Goal: Transaction & Acquisition: Purchase product/service

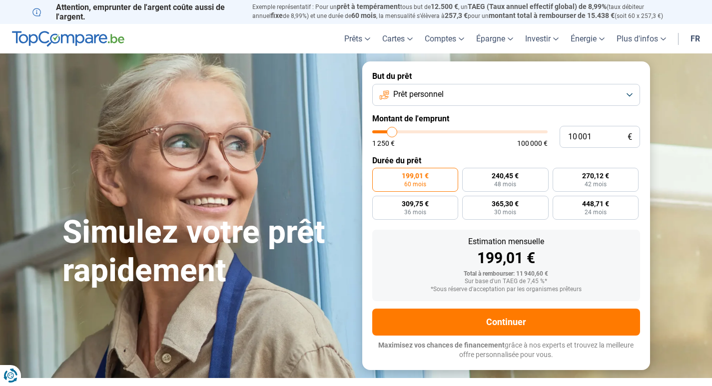
click at [630, 92] on button "Prêt personnel" at bounding box center [506, 95] width 268 height 22
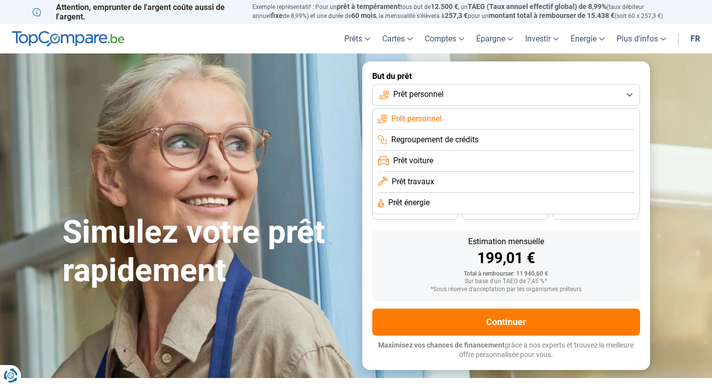
drag, startPoint x: 423, startPoint y: 159, endPoint x: 679, endPoint y: 68, distance: 271.7
click at [679, 68] on section "Simulez votre prêt rapidement Simulez votre prêt rapidement But du prêt Prêt pe…" at bounding box center [356, 215] width 712 height 324
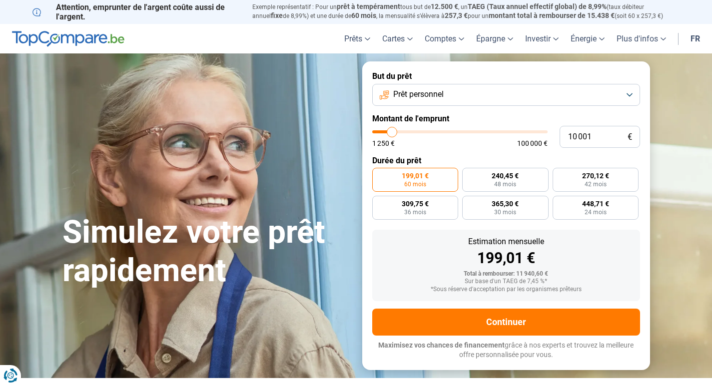
type input "11 000"
type input "11000"
type input "11 250"
type input "11250"
type input "11 500"
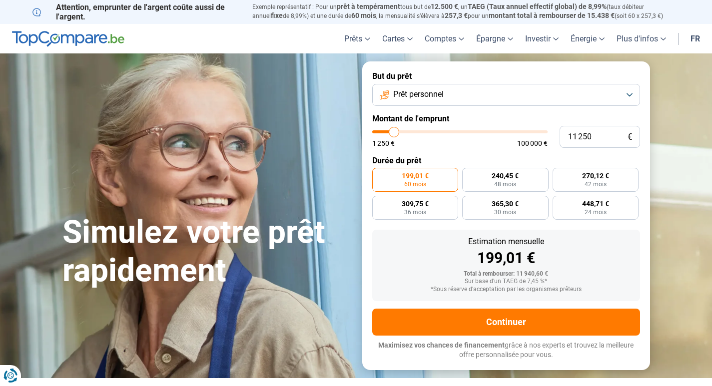
type input "11500"
type input "11 750"
type input "11750"
type input "12 500"
type input "12500"
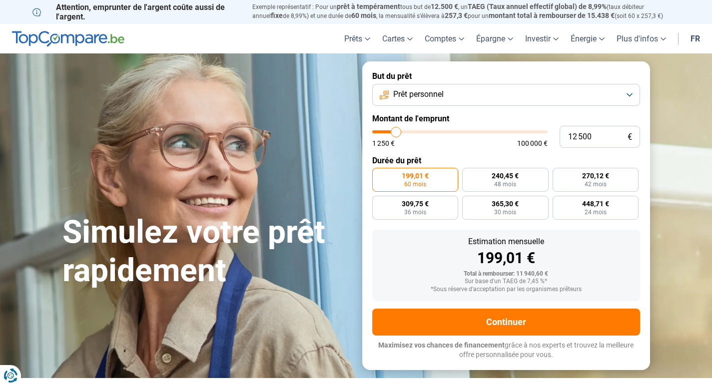
type input "12 750"
type input "12750"
type input "13 000"
type input "13000"
type input "13 500"
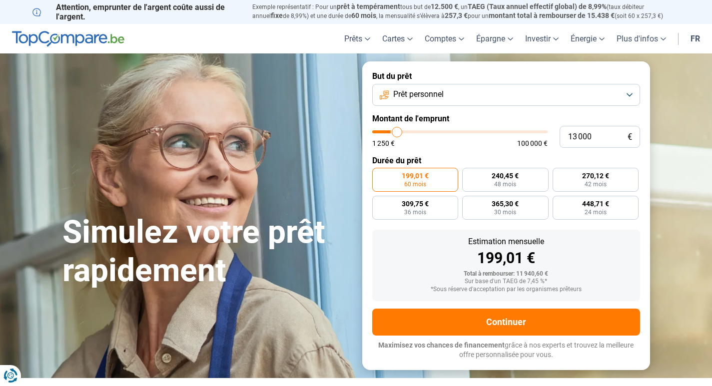
type input "13500"
type input "14 250"
type input "14250"
type input "14 750"
type input "14750"
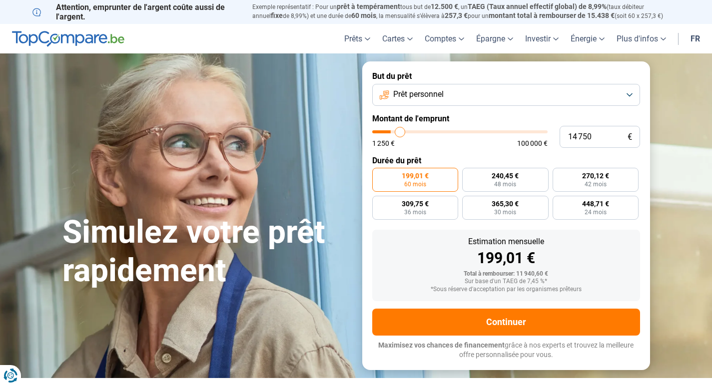
type input "15 500"
type input "15500"
type input "16 000"
type input "16000"
type input "16 250"
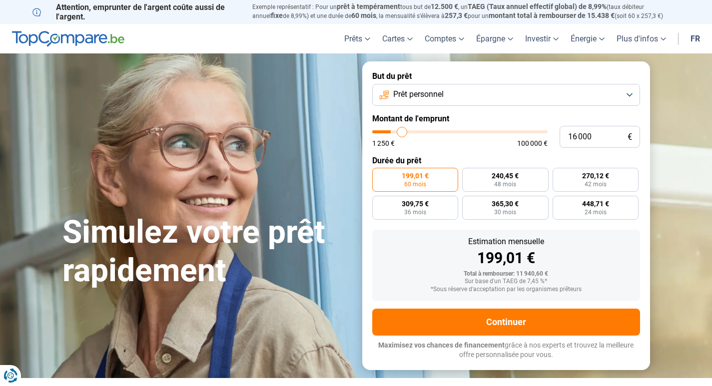
type input "16250"
type input "17 000"
type input "17000"
type input "17 750"
type input "17750"
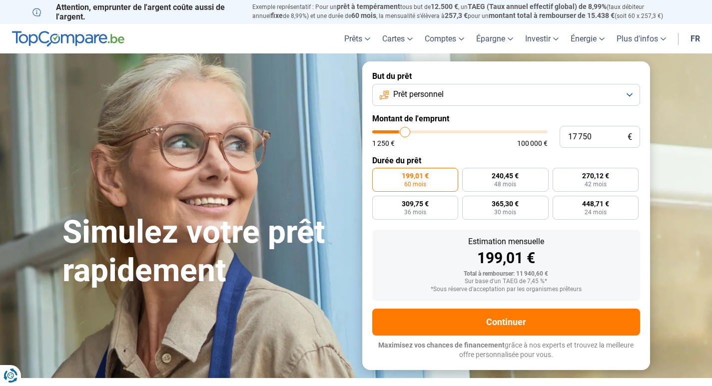
type input "18 500"
type input "18500"
type input "19 000"
type input "19000"
type input "19 750"
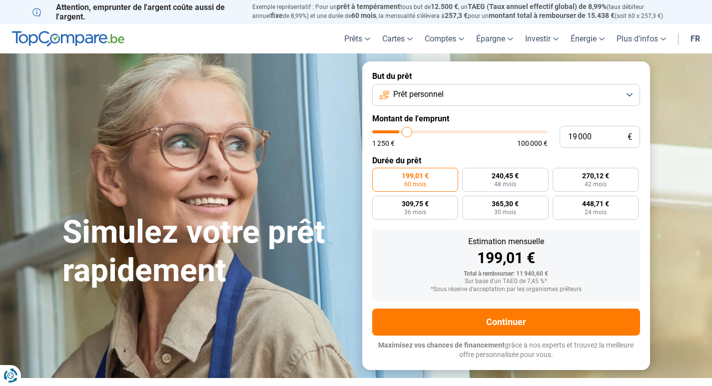
type input "19750"
type input "20 000"
type input "20000"
type input "20 750"
type input "20750"
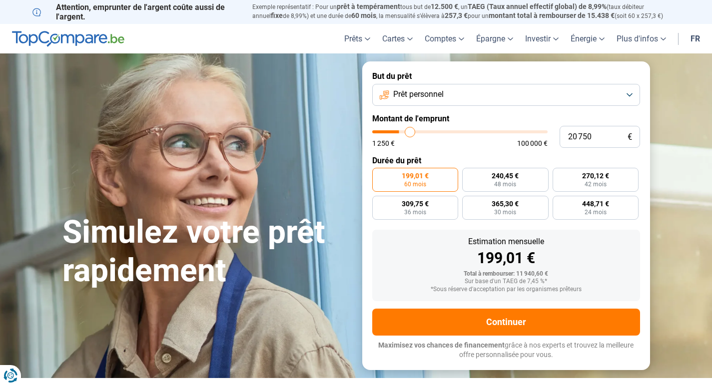
type input "21 500"
type input "21500"
type input "22 250"
type input "22250"
type input "23 250"
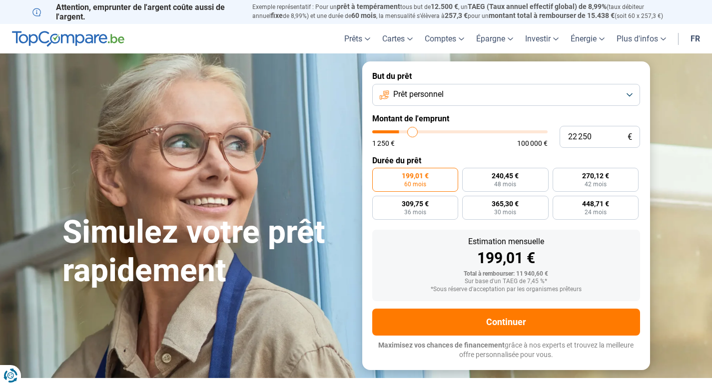
type input "23250"
type input "23 750"
type input "23750"
type input "24 250"
type input "24250"
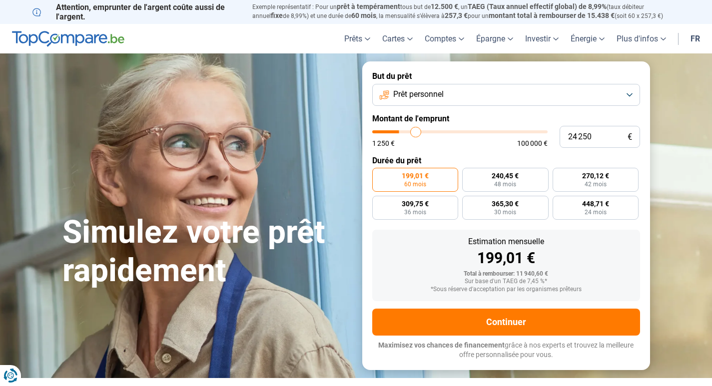
type input "24 750"
type input "24750"
type input "25 000"
type input "25000"
type input "25 250"
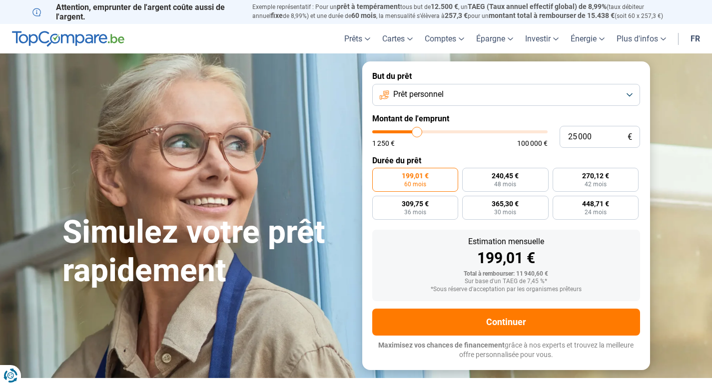
type input "25250"
type input "25 750"
type input "25750"
type input "26 000"
type input "26000"
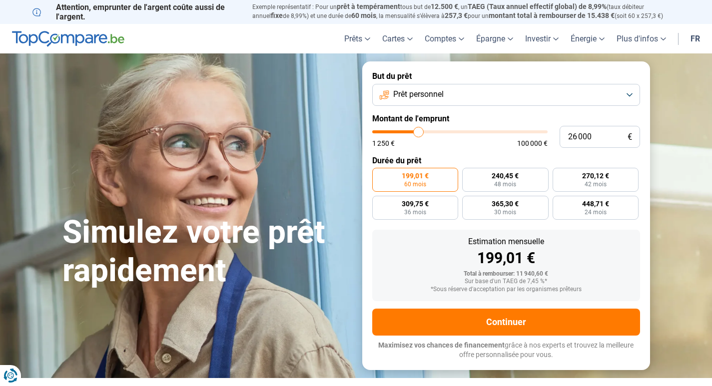
type input "26 250"
type input "26250"
type input "25 750"
type input "25750"
type input "24 500"
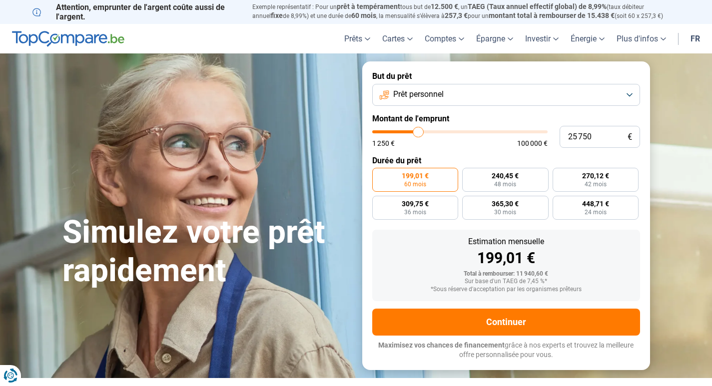
type input "24500"
type input "23 500"
type input "23500"
type input "21 250"
type input "21250"
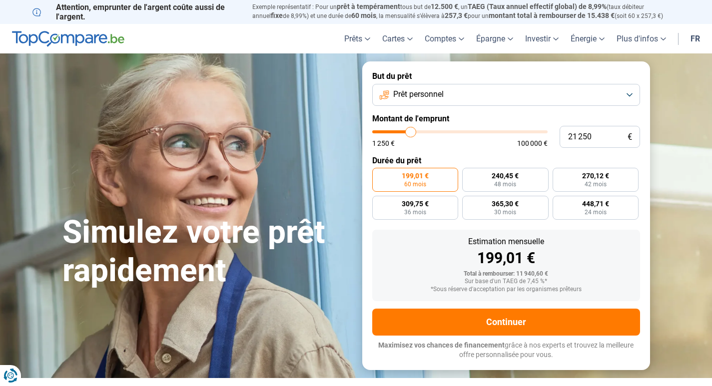
type input "18 750"
type input "18750"
type input "16 000"
type input "16000"
type input "13 500"
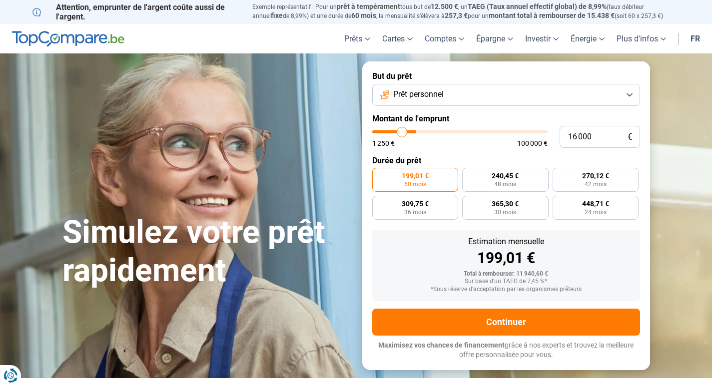
type input "13500"
type input "11 250"
type input "11250"
type input "8 750"
type input "8750"
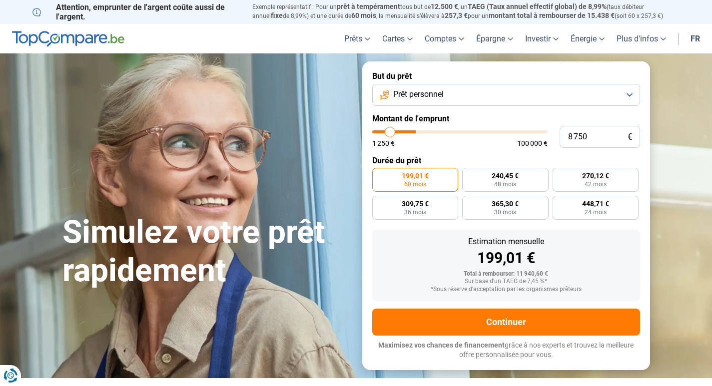
type input "6 000"
type input "6000"
type input "2 750"
type input "2750"
type input "1 500"
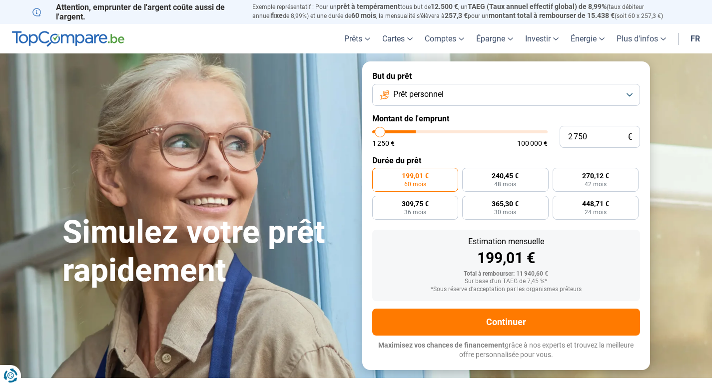
type input "1500"
type input "1 250"
type input "1250"
type input "1 500"
type input "1500"
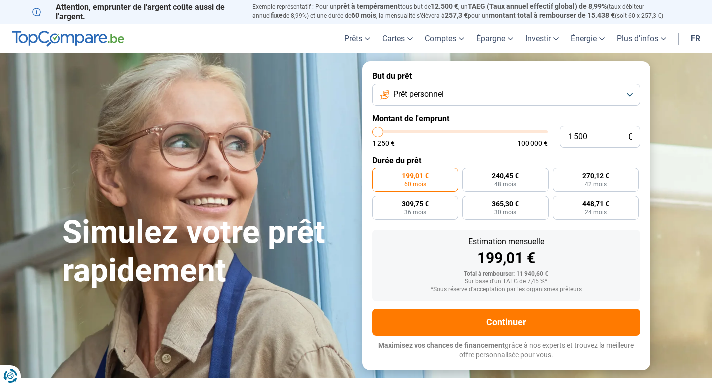
type input "2 000"
type input "2000"
type input "2 250"
type input "2250"
type input "2 750"
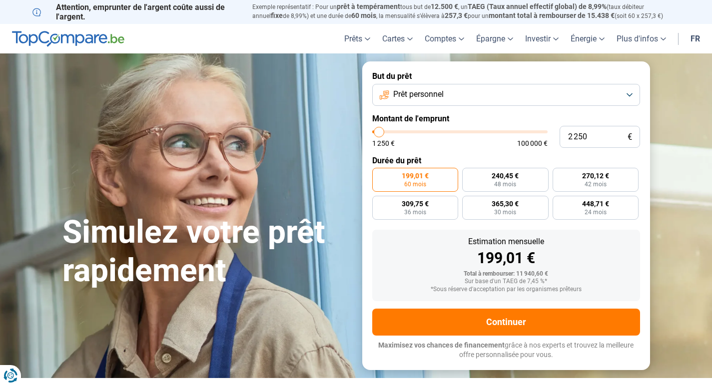
type input "2750"
type input "3 000"
type input "3000"
type input "3 500"
type input "3500"
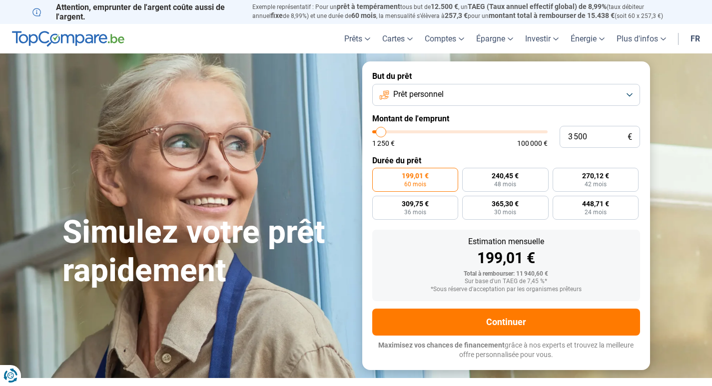
type input "3 750"
type input "3750"
type input "4 250"
type input "4250"
type input "4 500"
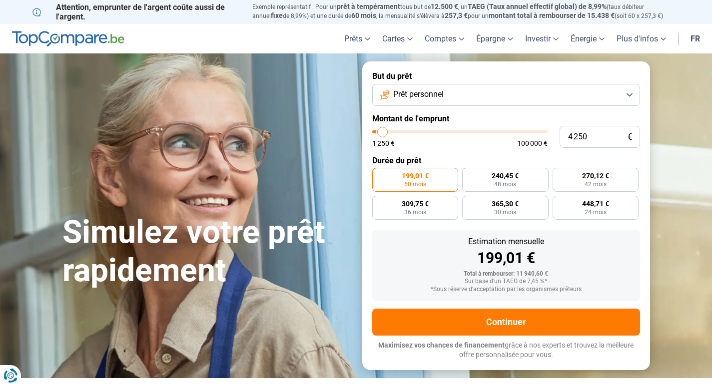
type input "4500"
type input "5 000"
type input "5000"
type input "5 250"
type input "5250"
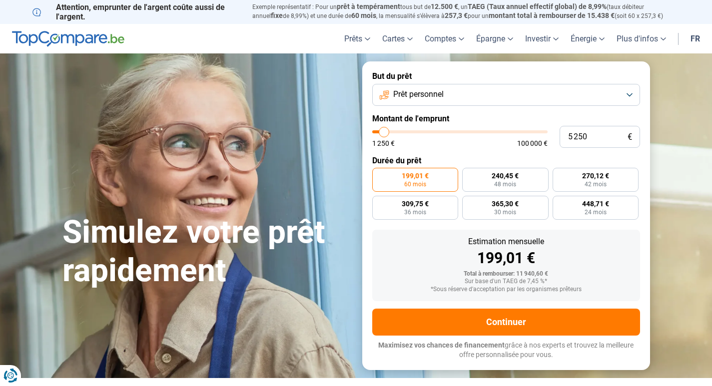
type input "5 750"
type input "5750"
type input "6 500"
type input "6500"
type input "6 750"
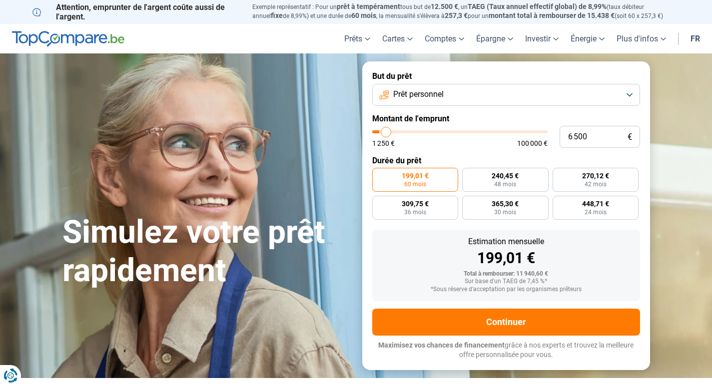
type input "6750"
type input "6 500"
type input "6500"
type input "6 000"
type input "6000"
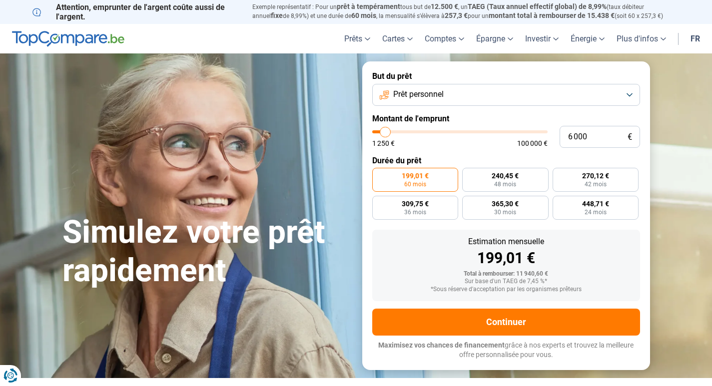
type input "5 500"
type input "5500"
type input "6 500"
type input "6500"
type input "6 750"
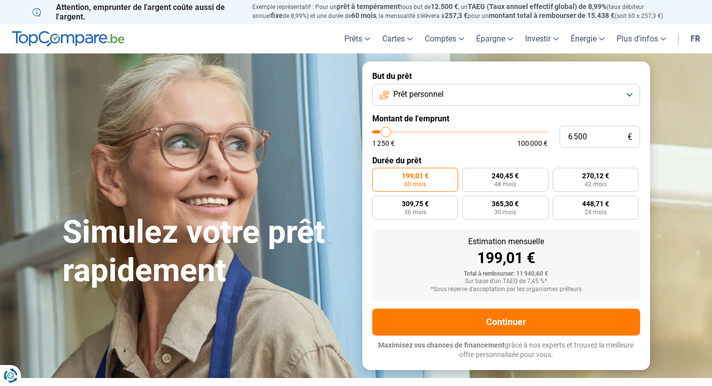
type input "6750"
type input "6 000"
drag, startPoint x: 393, startPoint y: 133, endPoint x: 386, endPoint y: 130, distance: 8.1
type input "6000"
click at [386, 130] on input "range" at bounding box center [459, 131] width 175 height 3
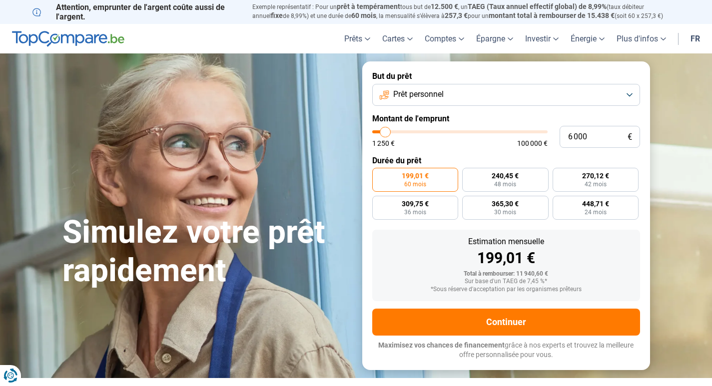
radio input "true"
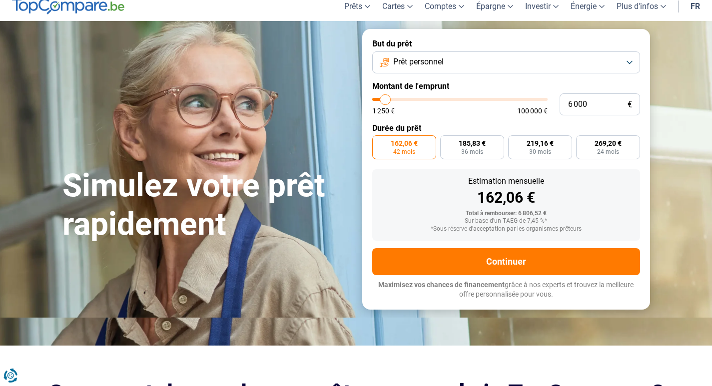
scroll to position [50, 0]
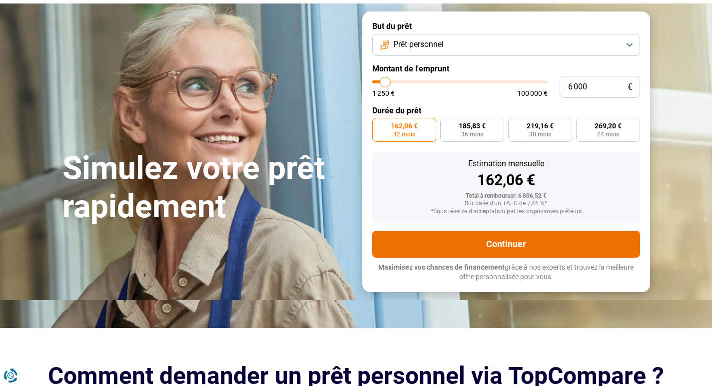
click at [537, 240] on button "Continuer" at bounding box center [506, 244] width 268 height 27
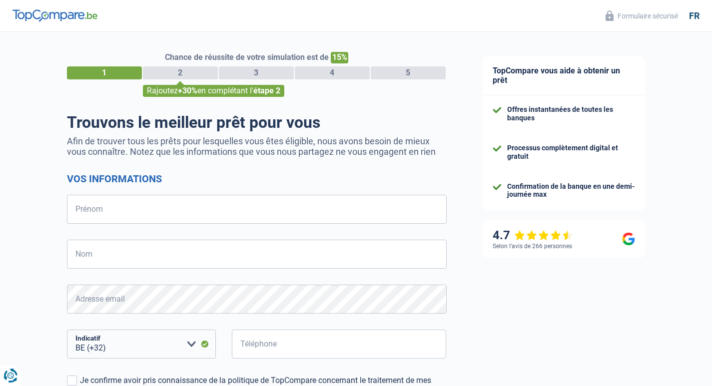
select select "32"
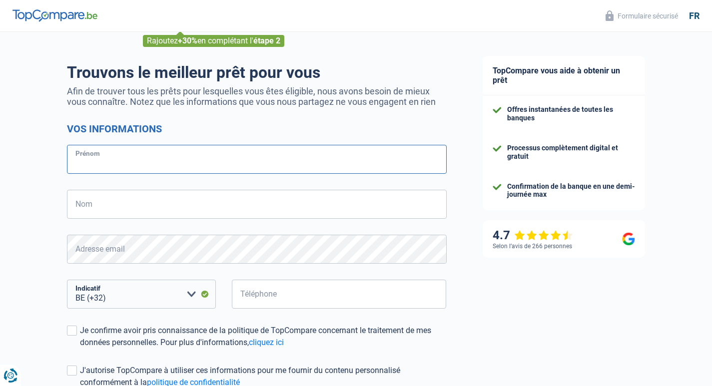
click at [75, 162] on input "Prénom" at bounding box center [257, 159] width 380 height 29
type input "maurice"
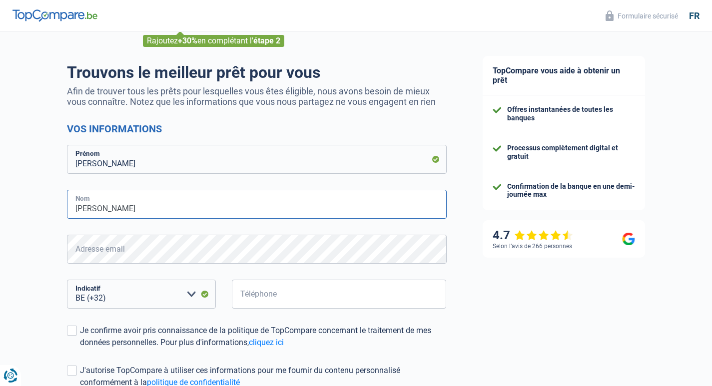
type input "dubois"
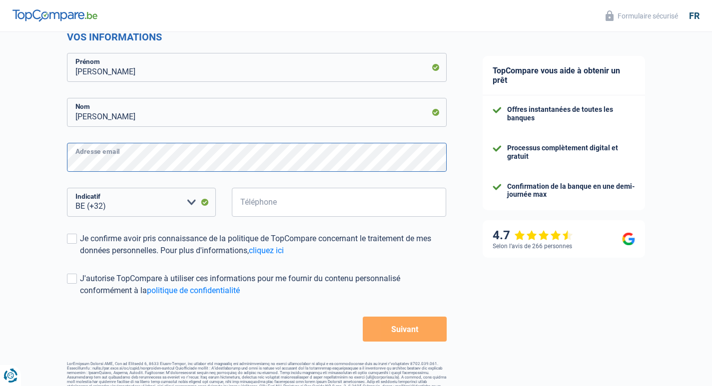
scroll to position [150, 0]
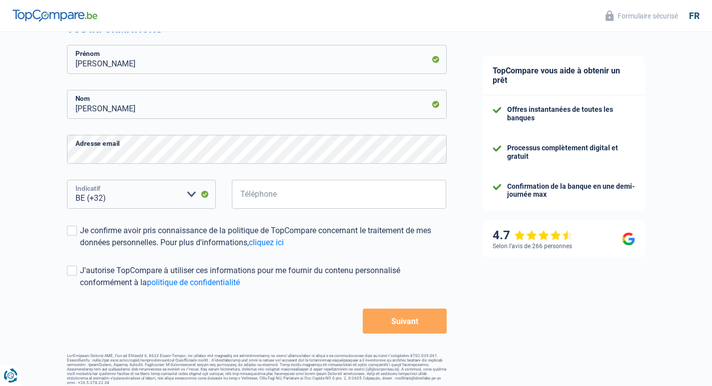
click at [122, 195] on select "BE (+32) LU (+352) Veuillez sélectionner une option" at bounding box center [141, 194] width 149 height 29
click at [120, 197] on select "BE (+32) LU (+352) Veuillez sélectionner une option" at bounding box center [141, 194] width 149 height 29
click at [107, 200] on select "BE (+32) LU (+352) Veuillez sélectionner une option" at bounding box center [141, 194] width 149 height 29
click at [67, 181] on select "BE (+32) LU (+352) Veuillez sélectionner une option" at bounding box center [141, 194] width 149 height 29
click at [254, 192] on input "Téléphone" at bounding box center [339, 194] width 215 height 29
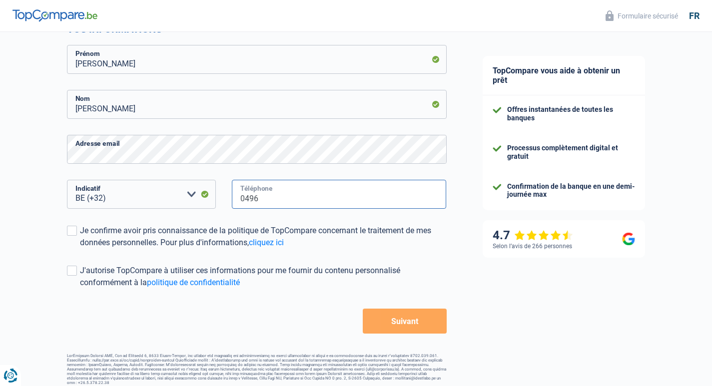
type input "0496569478"
click at [67, 229] on span at bounding box center [72, 231] width 10 height 10
click at [80, 249] on input "Je confirme avoir pris connaissance de la politique de TopCompare concernant le…" at bounding box center [80, 249] width 0 height 0
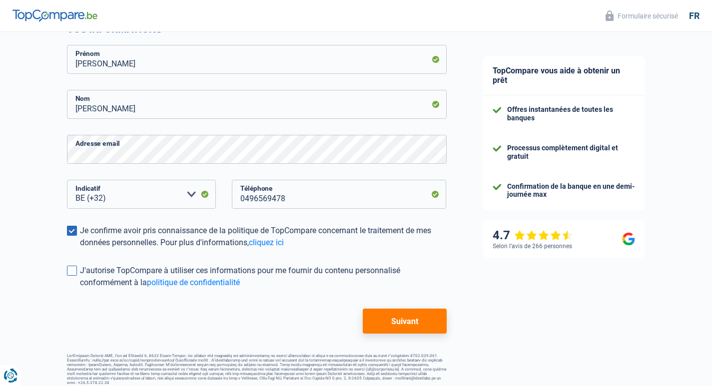
click at [72, 274] on span at bounding box center [72, 271] width 10 height 10
click at [80, 289] on input "J'autorise TopCompare à utiliser ces informations pour me fournir du contenu pe…" at bounding box center [80, 289] width 0 height 0
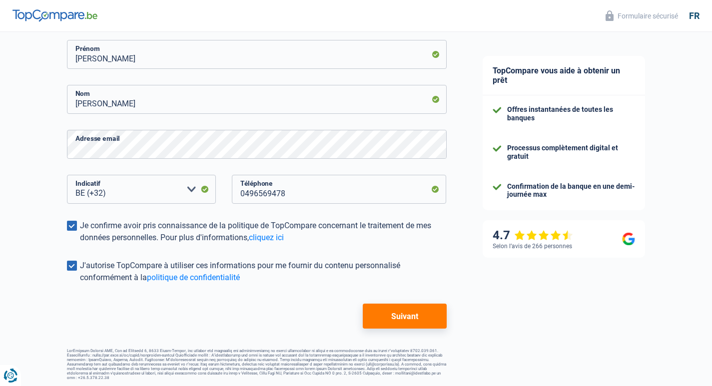
scroll to position [156, 0]
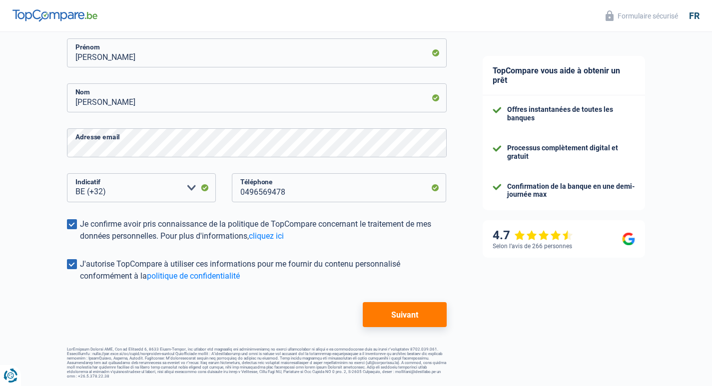
click at [422, 316] on button "Suivant" at bounding box center [404, 314] width 83 height 25
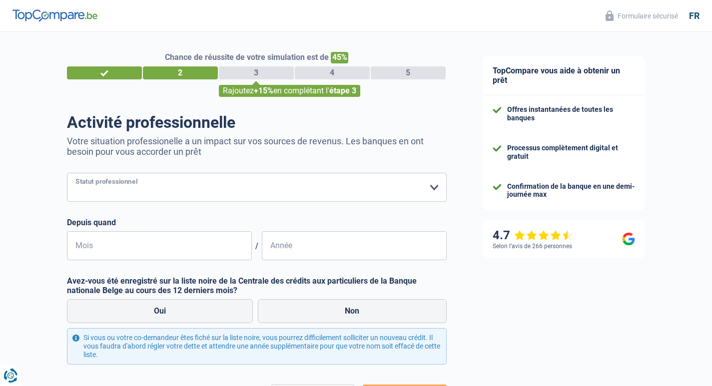
click at [437, 188] on select "Ouvrier Employé privé Employé public Invalide Indépendant Pensionné Chômeur Mut…" at bounding box center [257, 187] width 380 height 29
select select "retired"
click at [67, 174] on select "Ouvrier Employé privé Employé public Invalide Indépendant Pensionné Chômeur Mut…" at bounding box center [257, 187] width 380 height 29
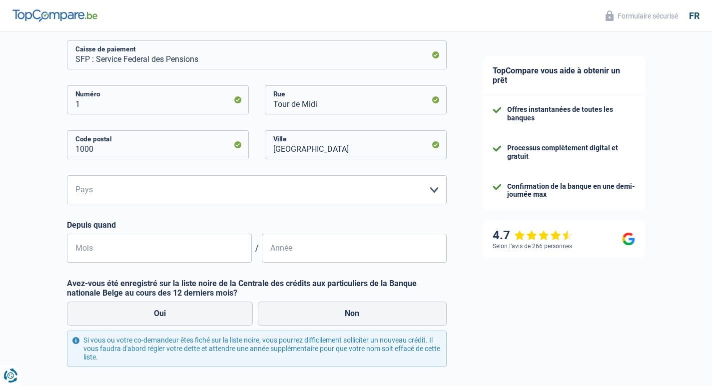
scroll to position [200, 0]
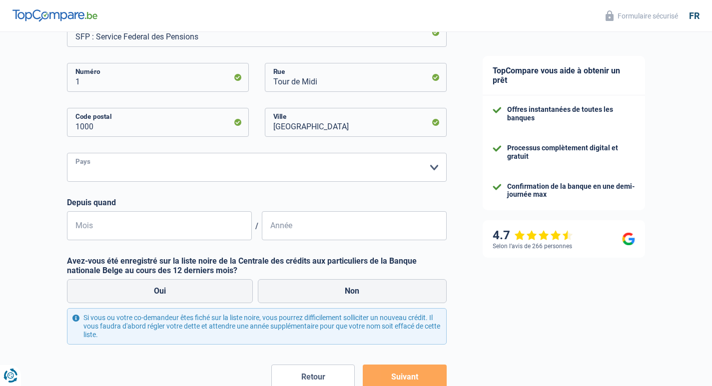
click at [434, 166] on select "Belgique Luxembourg Veuillez sélectionner une option" at bounding box center [257, 167] width 380 height 29
select select "BE"
click at [67, 154] on select "Belgique Luxembourg Veuillez sélectionner une option" at bounding box center [257, 167] width 380 height 29
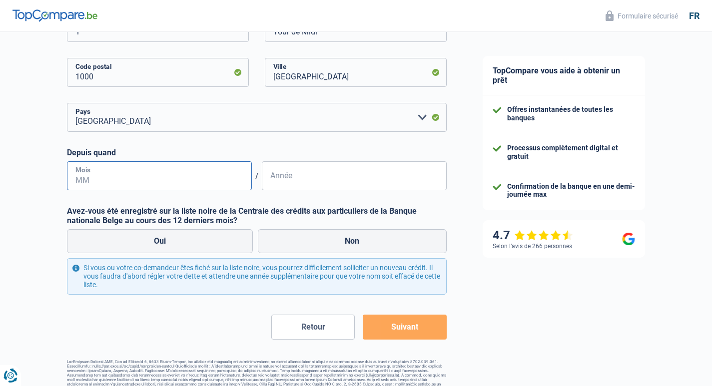
click at [81, 174] on input "Mois" at bounding box center [159, 175] width 185 height 29
type input "10"
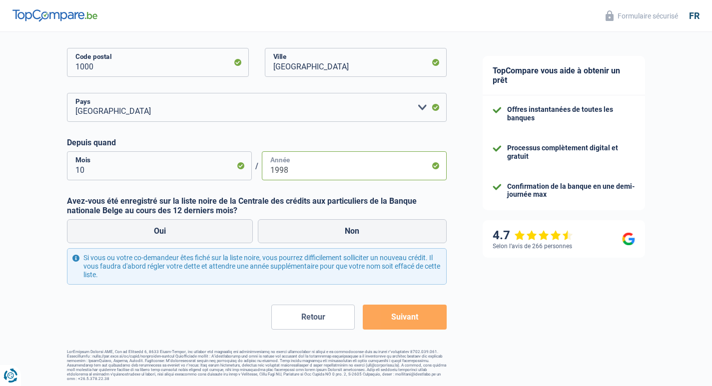
scroll to position [262, 0]
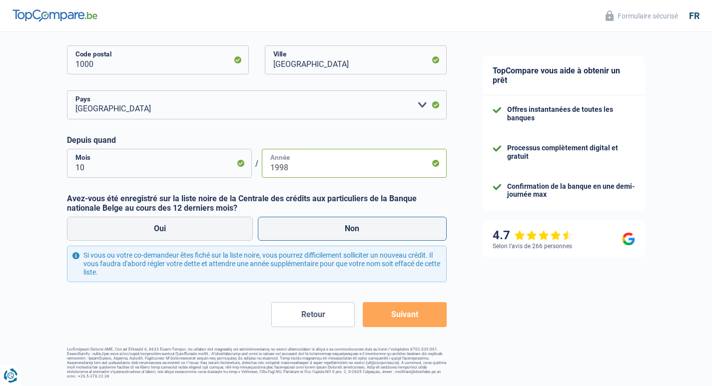
type input "1998"
click at [357, 222] on label "Non" at bounding box center [352, 229] width 189 height 24
click at [357, 222] on input "Non" at bounding box center [352, 229] width 189 height 24
radio input "true"
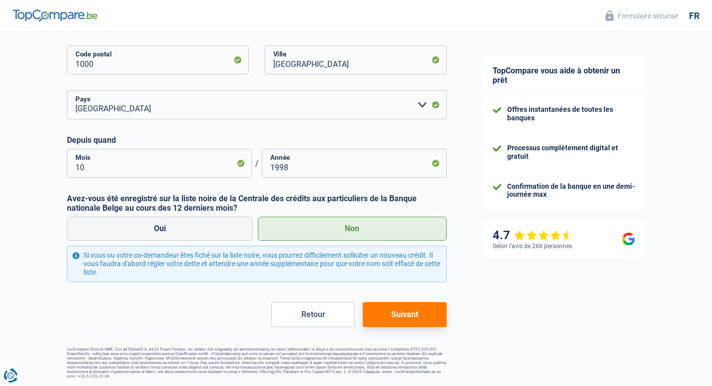
click at [413, 311] on button "Suivant" at bounding box center [404, 314] width 83 height 25
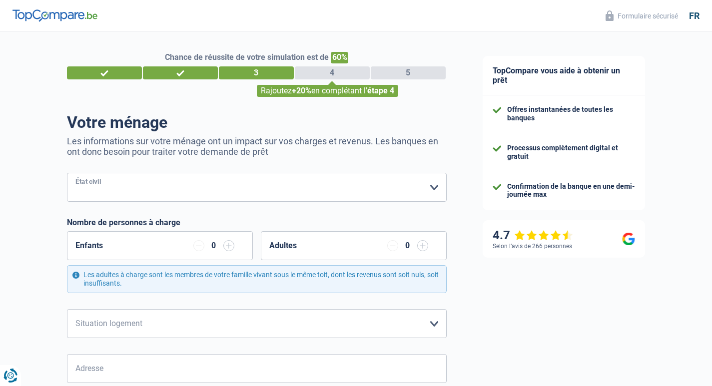
click at [436, 186] on select "Célibataire Marié(e) Cohabitant(e) légal(e) Divorcé(e) Veuf(ve) Séparé (de fait…" at bounding box center [257, 187] width 380 height 29
select select "married"
click at [67, 174] on select "Célibataire Marié(e) Cohabitant(e) légal(e) Divorcé(e) Veuf(ve) Séparé (de fait…" at bounding box center [257, 187] width 380 height 29
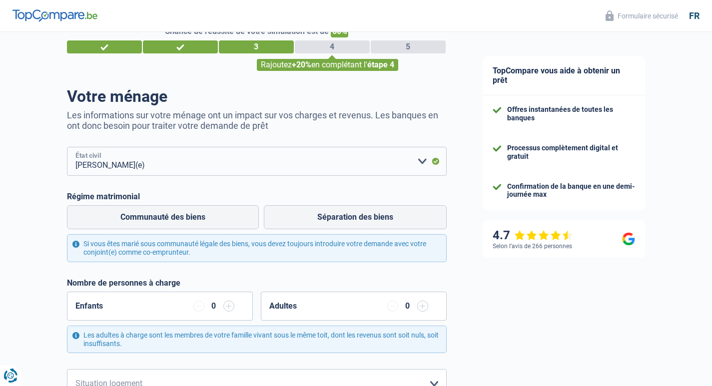
scroll to position [50, 0]
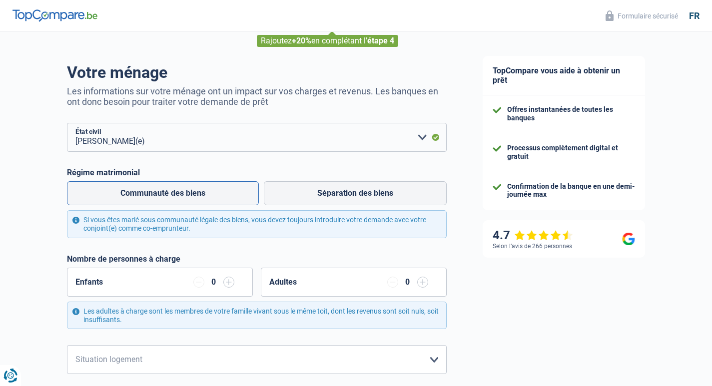
click at [169, 191] on label "Communauté des biens" at bounding box center [163, 193] width 192 height 24
click at [169, 191] on input "Communauté des biens" at bounding box center [163, 193] width 192 height 24
radio input "true"
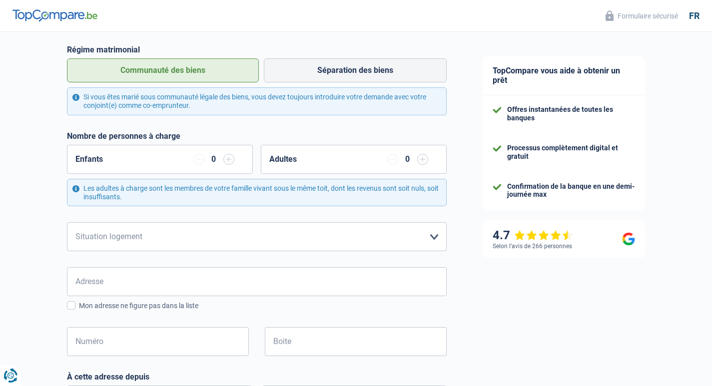
scroll to position [150, 0]
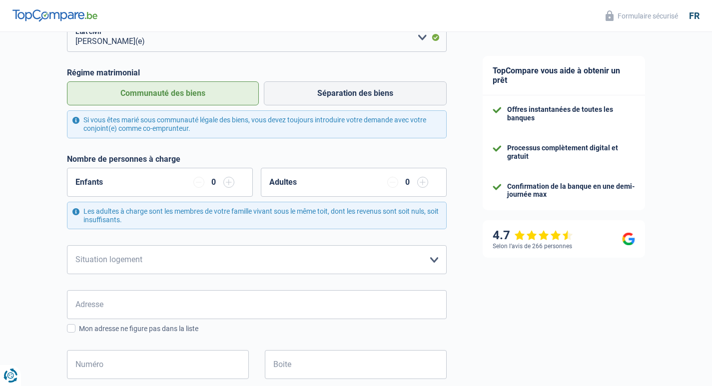
click at [424, 182] on input "button" at bounding box center [422, 182] width 11 height 11
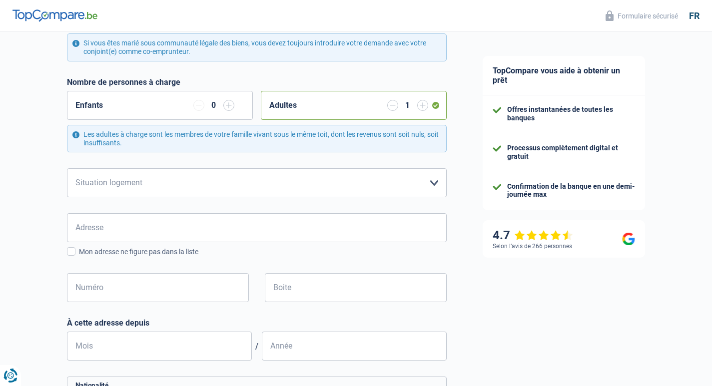
scroll to position [250, 0]
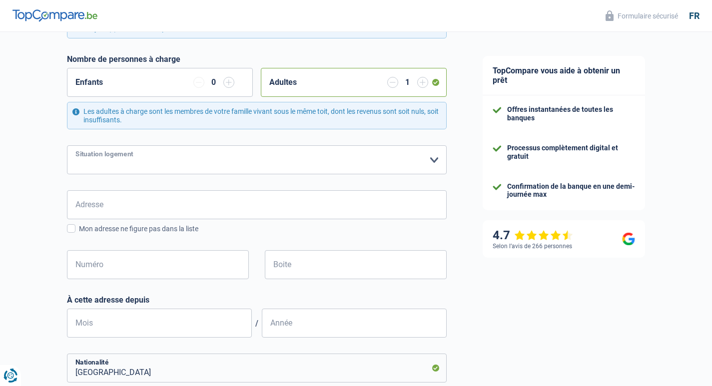
click at [432, 160] on select "Locataire Propriétaire avec prêt hypothécaire Propriétaire sans prêt hypothécai…" at bounding box center [257, 159] width 380 height 29
select select "rents"
click at [67, 146] on select "Locataire Propriétaire avec prêt hypothécaire Propriétaire sans prêt hypothécai…" at bounding box center [257, 159] width 380 height 29
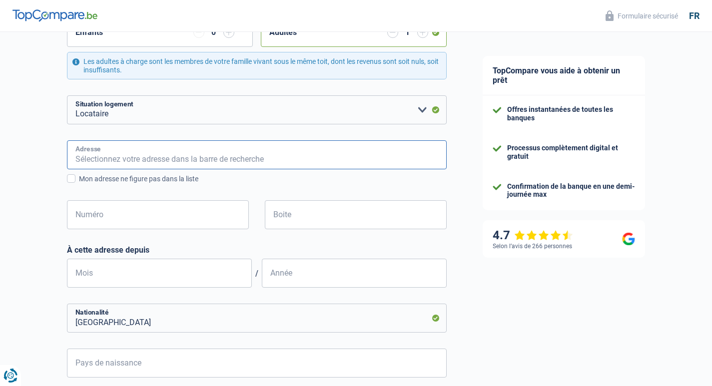
drag, startPoint x: 96, startPoint y: 155, endPoint x: 90, endPoint y: 163, distance: 10.7
click at [96, 155] on input "Adresse" at bounding box center [257, 154] width 380 height 29
type input "jupille 111"
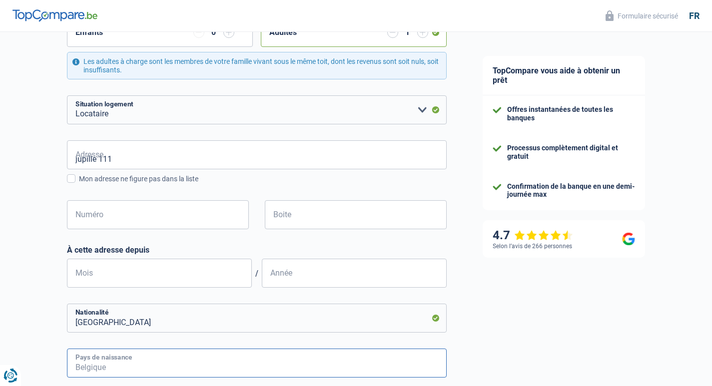
type input "Belgique"
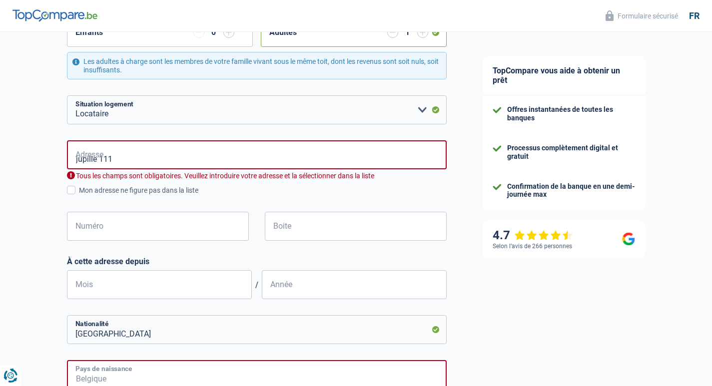
type input "Belgique"
click at [125, 157] on input "jupille 111" at bounding box center [257, 154] width 380 height 29
type input "Rue de Jupille, 4600, Visé, BE"
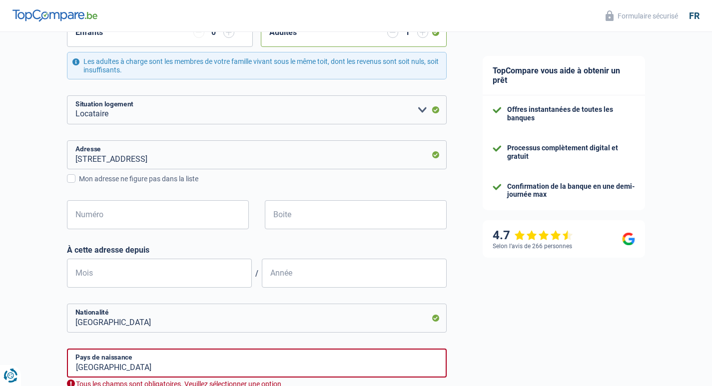
scroll to position [350, 0]
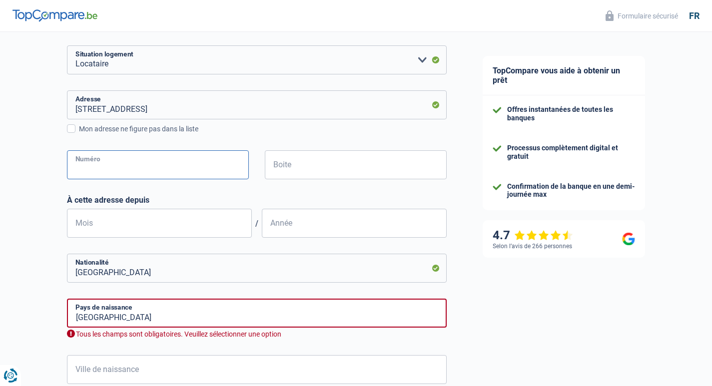
click at [110, 161] on input "Numéro" at bounding box center [158, 164] width 182 height 29
type input "111"
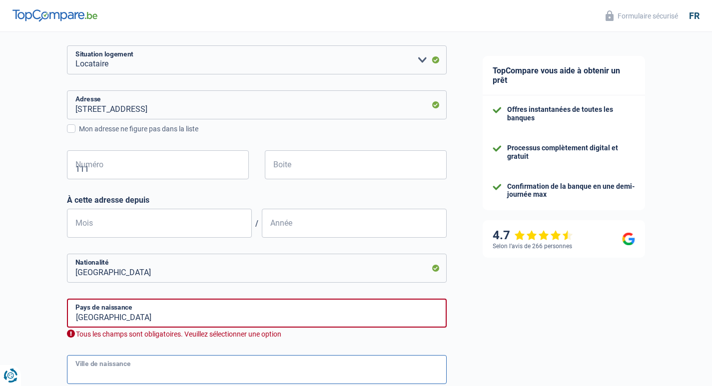
type input "kirchboitzen"
click at [121, 227] on input "Mois" at bounding box center [159, 223] width 185 height 29
type input "08"
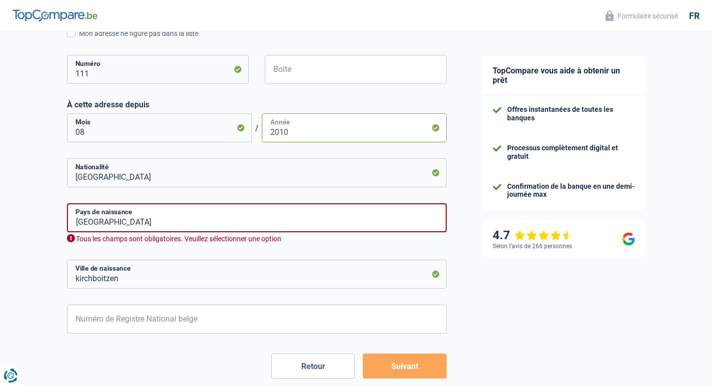
scroll to position [450, 0]
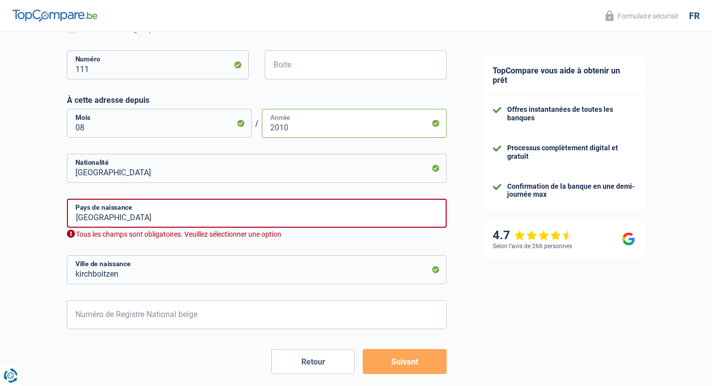
type input "2010"
click at [130, 210] on input "Belgique" at bounding box center [257, 213] width 380 height 29
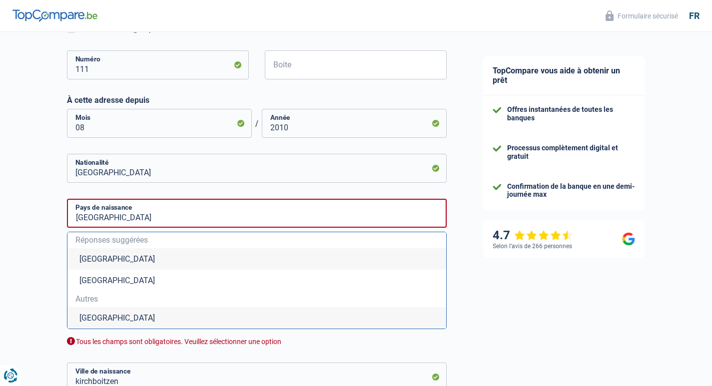
click at [102, 264] on li "Belgique" at bounding box center [256, 258] width 379 height 21
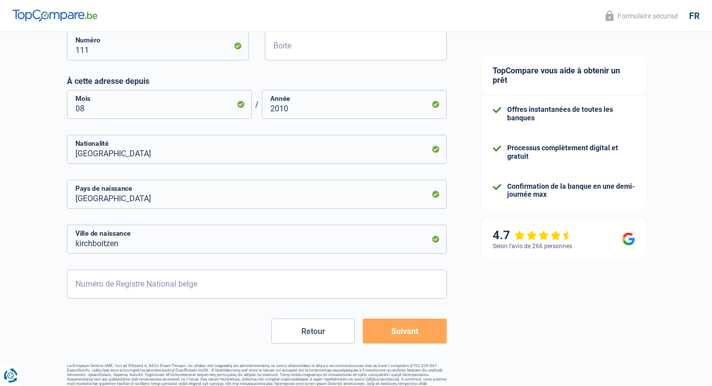
scroll to position [485, 0]
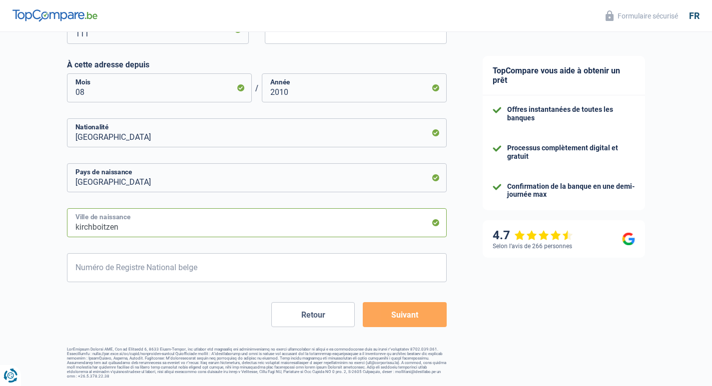
click at [125, 226] on input "kirchboitzen" at bounding box center [257, 222] width 380 height 29
type input "k"
click at [118, 275] on input "Numéro de Registre National belge" at bounding box center [257, 267] width 380 height 29
click at [93, 228] on input "serain" at bounding box center [257, 222] width 380 height 29
click at [99, 229] on input "serain" at bounding box center [257, 222] width 380 height 29
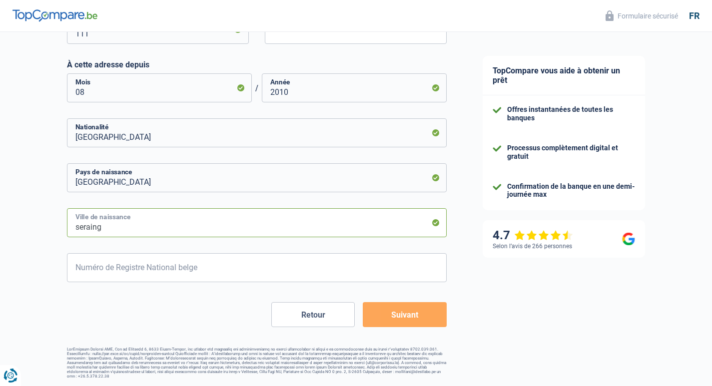
type input "seraing"
click at [93, 266] on input "Numéro de Registre National belge" at bounding box center [257, 267] width 380 height 29
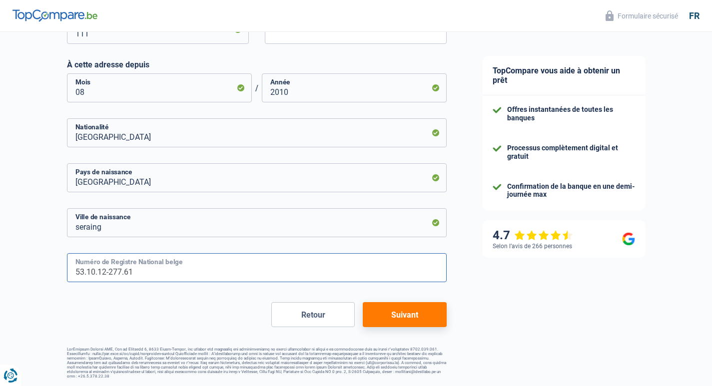
type input "53.10.12-277.61"
click at [388, 314] on button "Suivant" at bounding box center [404, 314] width 83 height 25
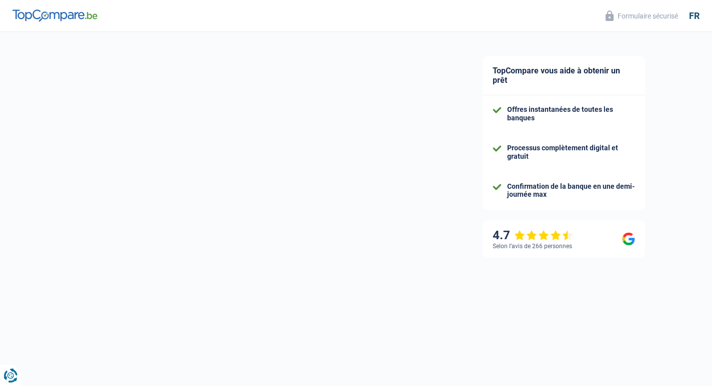
select select "pension"
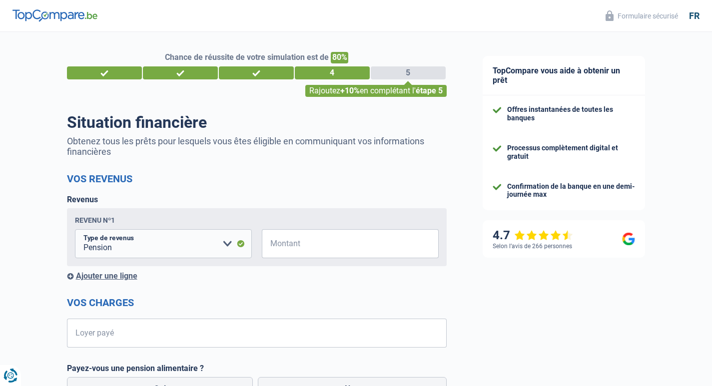
scroll to position [50, 0]
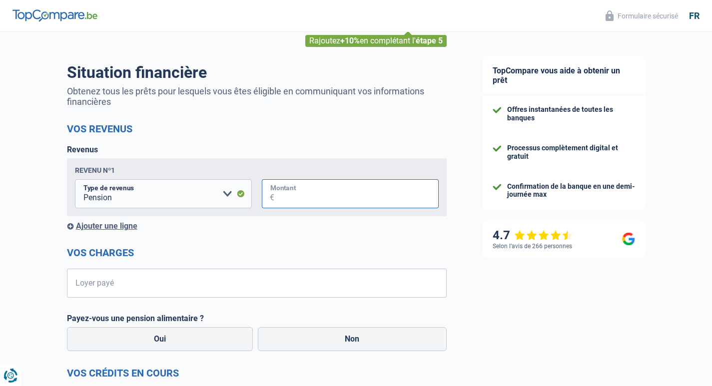
click at [282, 194] on input "Montant" at bounding box center [356, 193] width 164 height 29
type input "2.350"
click at [117, 286] on input "Loyer payé" at bounding box center [262, 283] width 367 height 29
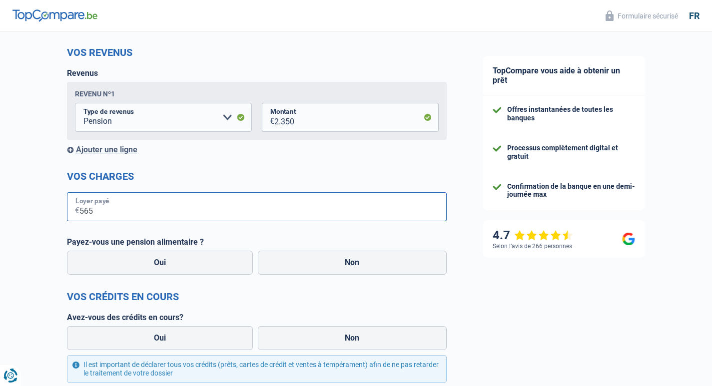
scroll to position [150, 0]
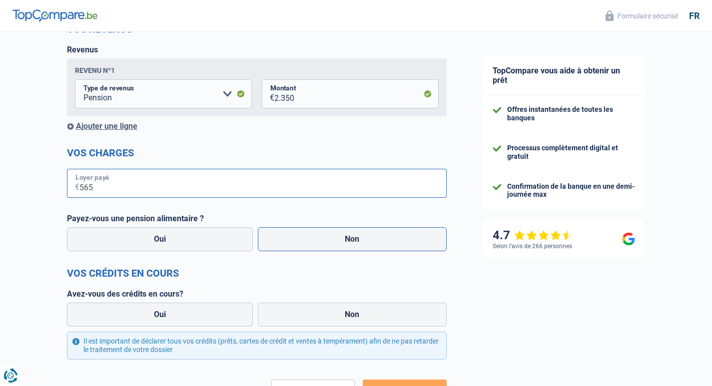
type input "565"
click at [364, 239] on label "Non" at bounding box center [352, 239] width 189 height 24
click at [364, 239] on input "Non" at bounding box center [352, 239] width 189 height 24
radio input "true"
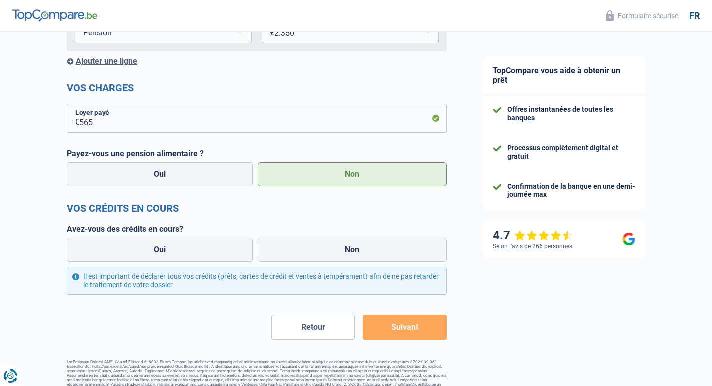
scroll to position [228, 0]
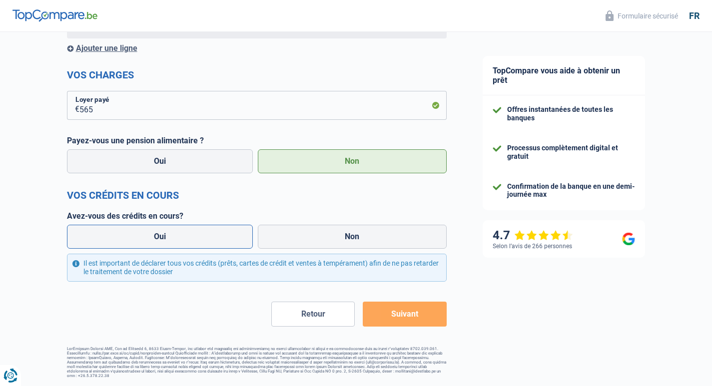
click at [171, 233] on label "Oui" at bounding box center [160, 237] width 186 height 24
click at [171, 233] on input "Oui" at bounding box center [160, 237] width 186 height 24
radio input "true"
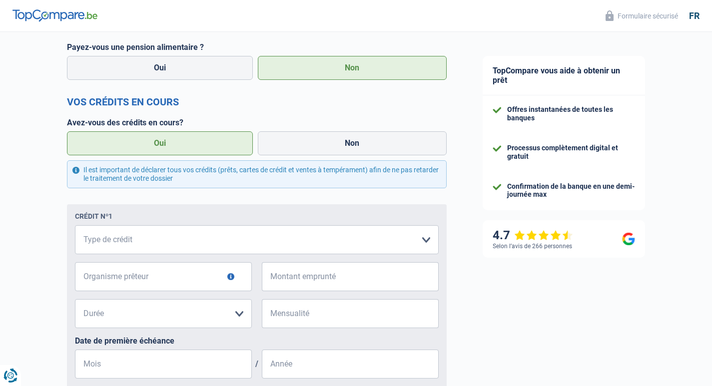
scroll to position [328, 0]
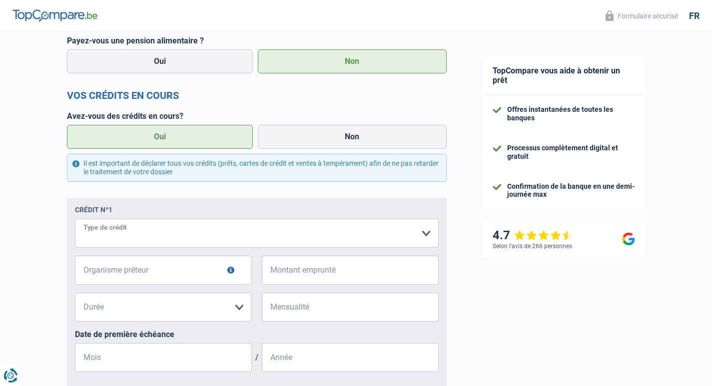
click at [428, 236] on select "Carte ou ouverture de crédit Prêt hypothécaire Vente à tempérament Prêt à tempé…" at bounding box center [257, 233] width 364 height 29
select select "personalSale"
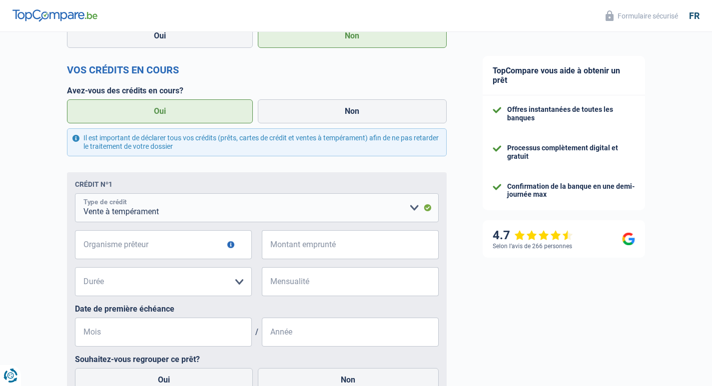
scroll to position [378, 0]
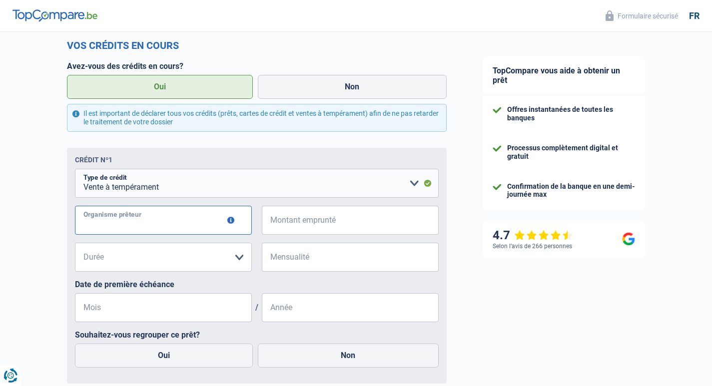
click at [189, 224] on input "Organisme prêteur" at bounding box center [163, 220] width 177 height 29
type input "elantis"
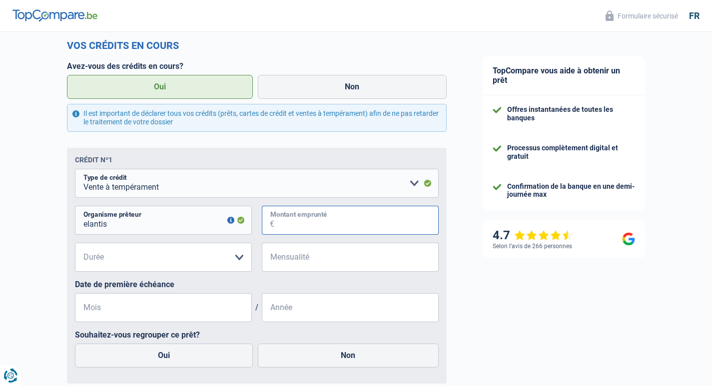
click at [304, 220] on input "Montant emprunté" at bounding box center [356, 220] width 164 height 29
type input "5.000"
click at [238, 260] on select "12 mois 18 mois 24 mois 30 mois 36 mois Veuillez sélectionner une option" at bounding box center [163, 257] width 177 height 29
select select "24"
click at [75, 244] on select "12 mois 18 mois 24 mois 30 mois 36 mois Veuillez sélectionner une option" at bounding box center [163, 257] width 177 height 29
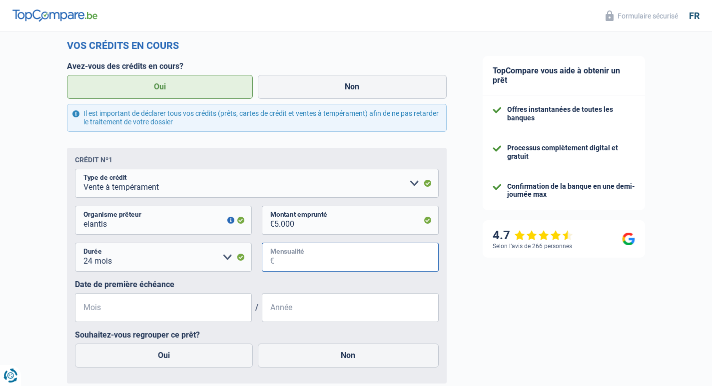
click at [326, 260] on input "Mensualité" at bounding box center [356, 257] width 164 height 29
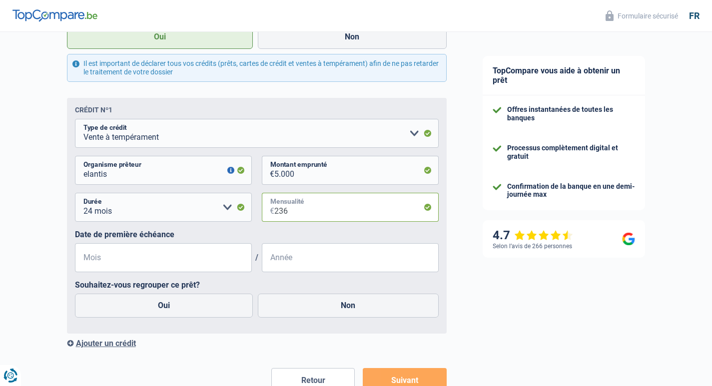
type input "236"
click at [124, 257] on input "Mois" at bounding box center [163, 257] width 177 height 29
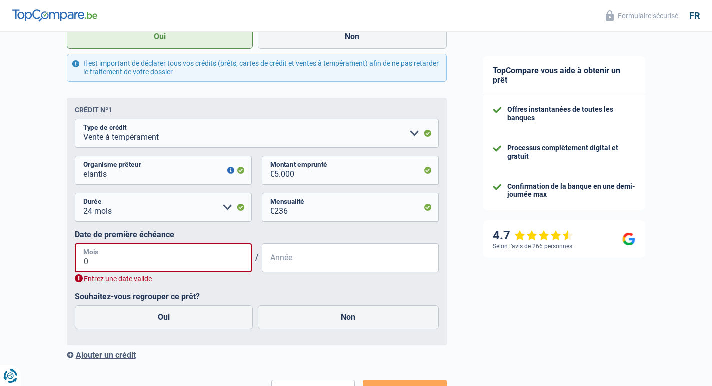
type input "01"
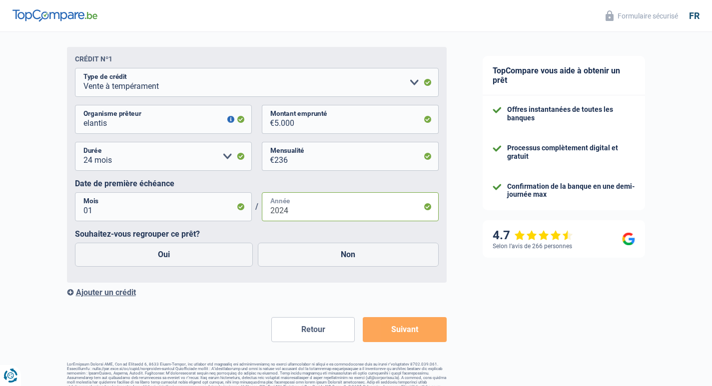
scroll to position [495, 0]
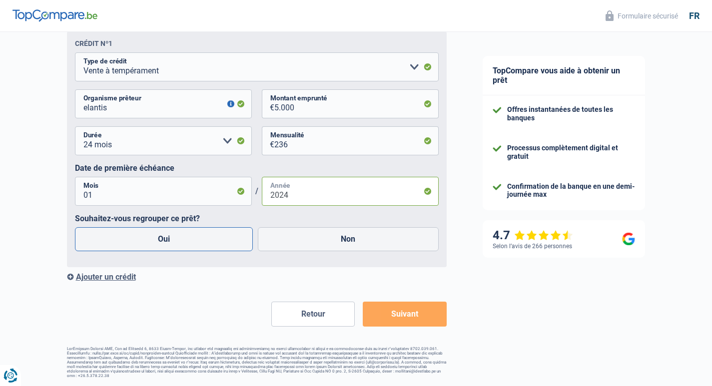
type input "2024"
click at [163, 240] on label "Oui" at bounding box center [164, 239] width 178 height 24
click at [163, 240] on input "Oui" at bounding box center [164, 239] width 178 height 24
radio input "true"
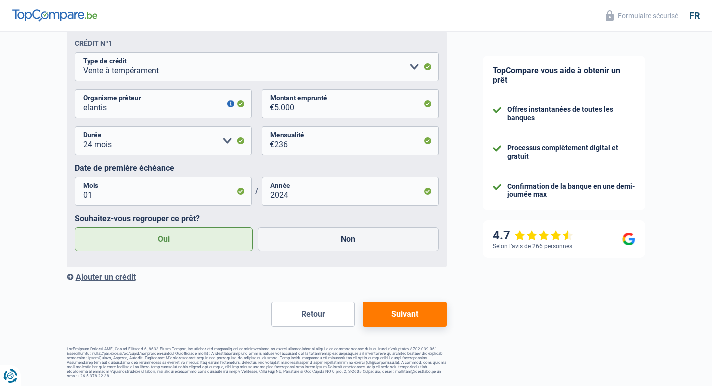
click at [402, 320] on button "Suivant" at bounding box center [404, 314] width 83 height 25
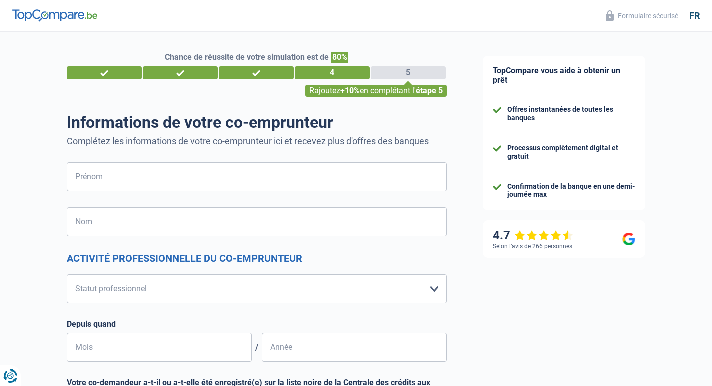
scroll to position [50, 0]
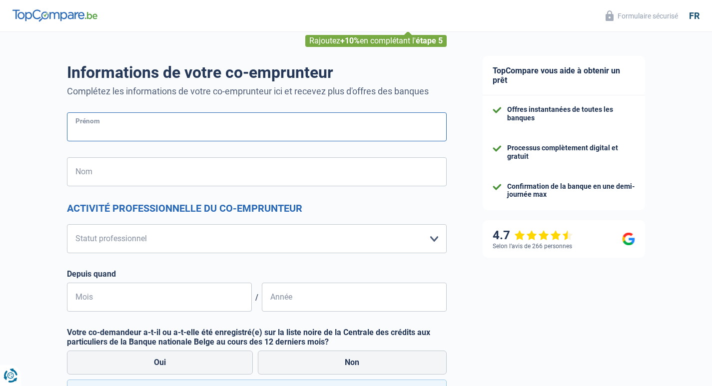
click at [98, 127] on input "Prénom" at bounding box center [257, 126] width 380 height 29
type input "marguerite"
type input "albert"
type input "Belgique"
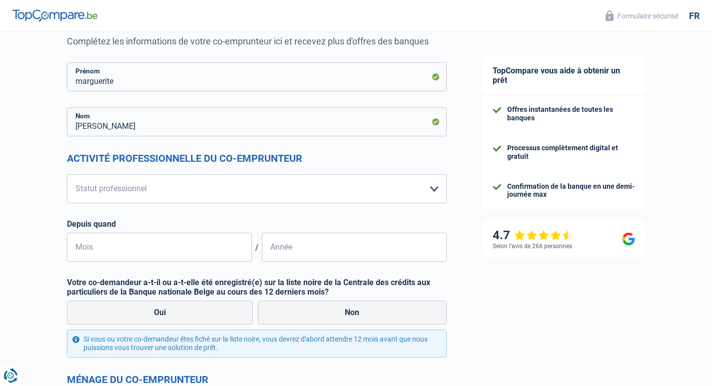
scroll to position [150, 0]
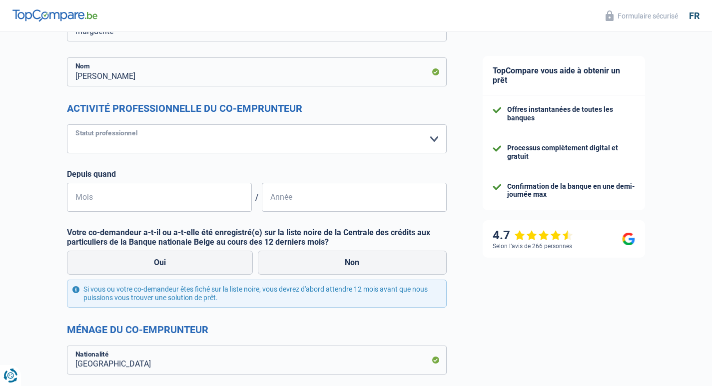
click at [435, 138] on select "Ouvrier Employé privé Employé public Invalide Indépendant Pensionné Chômeur Mut…" at bounding box center [257, 138] width 380 height 29
select select "retired"
click at [67, 125] on select "Ouvrier Employé privé Employé public Invalide Indépendant Pensionné Chômeur Mut…" at bounding box center [257, 138] width 380 height 29
select select "pension"
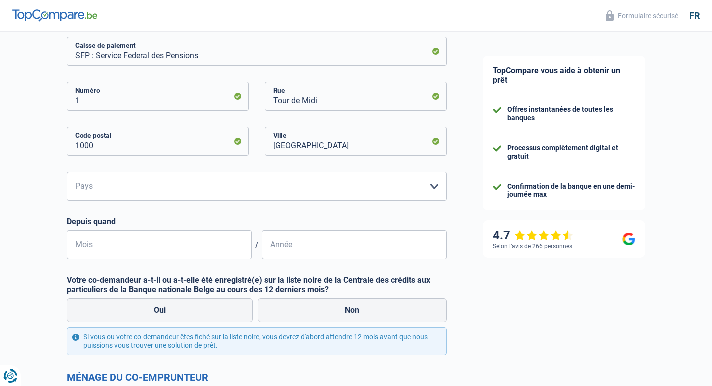
scroll to position [300, 0]
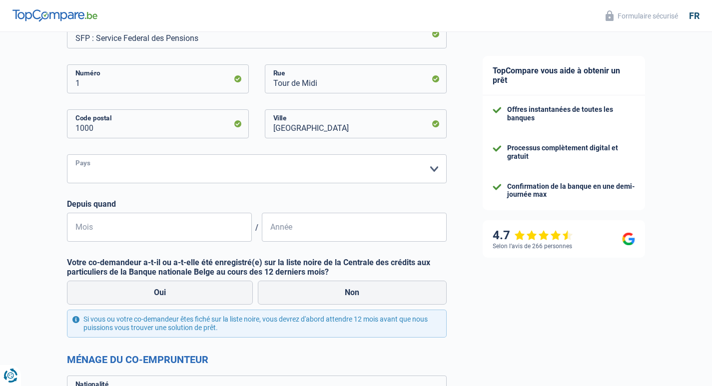
click at [438, 169] on select "Belgique Luxembourg Veuillez sélectionner une option" at bounding box center [257, 168] width 380 height 29
select select "BE"
click at [67, 155] on select "Belgique Luxembourg Veuillez sélectionner une option" at bounding box center [257, 168] width 380 height 29
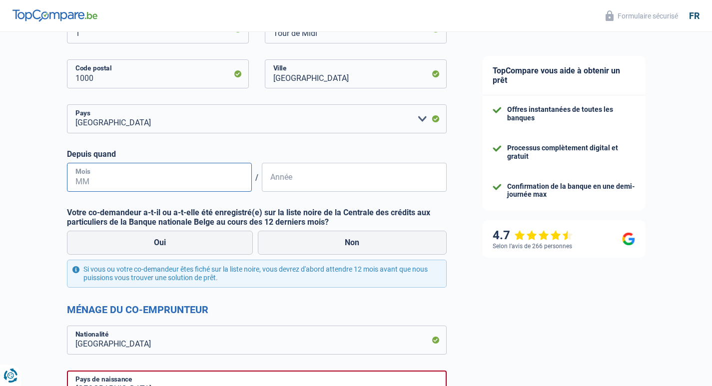
click at [102, 172] on input "Mois" at bounding box center [159, 177] width 185 height 29
type input "02"
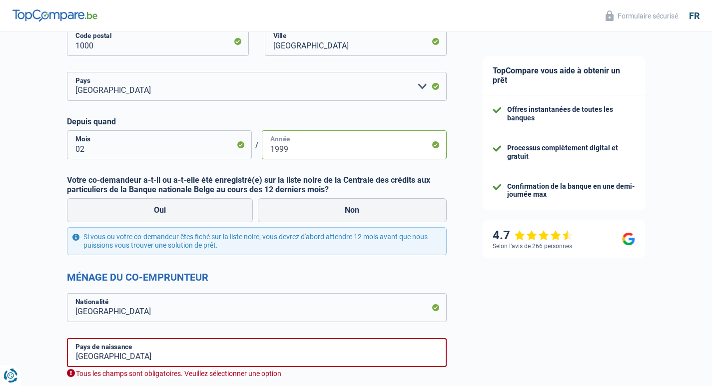
scroll to position [400, 0]
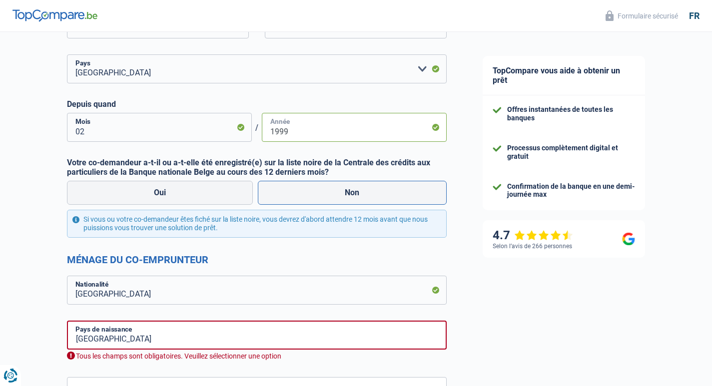
type input "1999"
click at [372, 192] on label "Non" at bounding box center [352, 193] width 189 height 24
click at [372, 192] on input "Non" at bounding box center [352, 193] width 189 height 24
radio input "true"
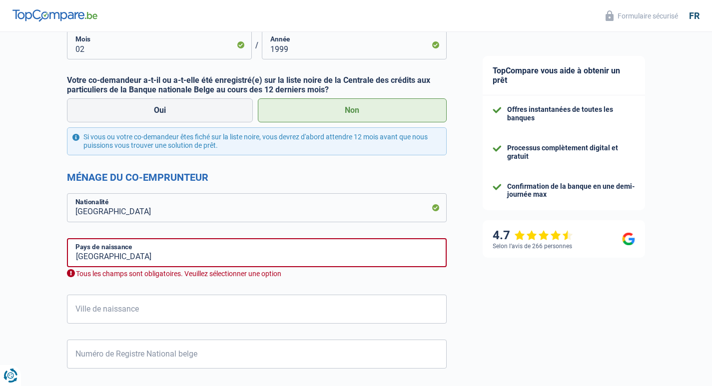
scroll to position [500, 0]
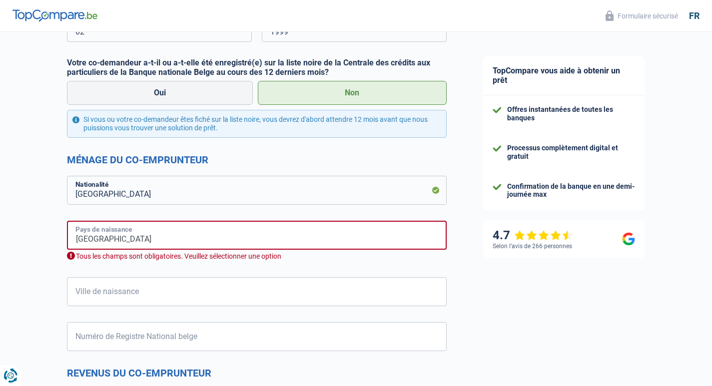
click at [153, 238] on input "Belgique" at bounding box center [257, 235] width 380 height 29
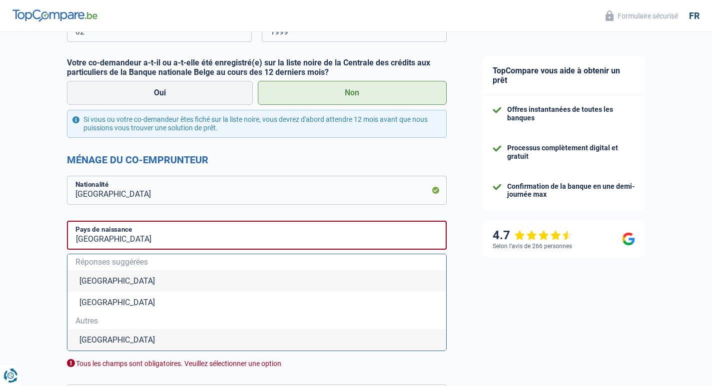
click at [109, 287] on li "Belgique" at bounding box center [256, 280] width 379 height 21
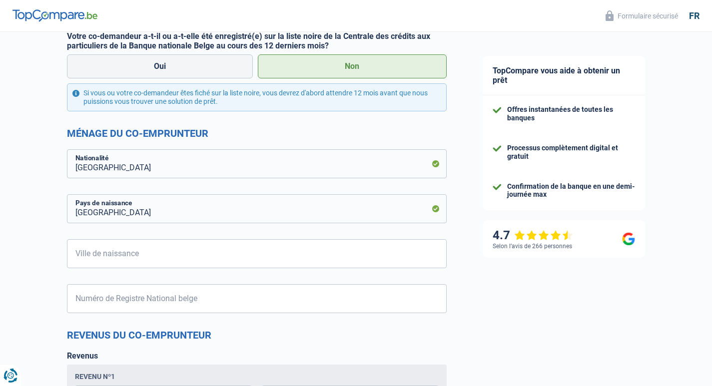
scroll to position [550, 0]
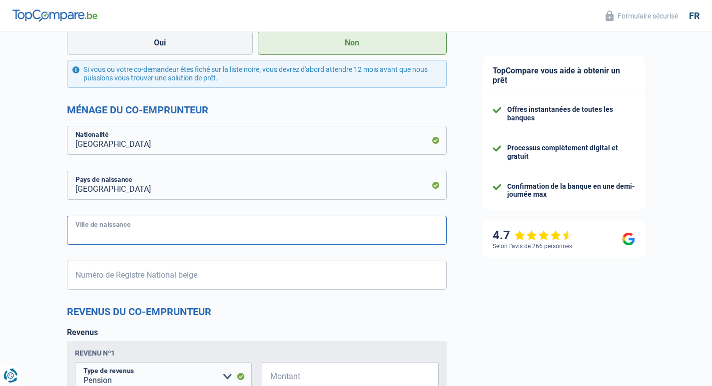
click at [96, 230] on input "Ville de naissance" at bounding box center [257, 230] width 380 height 29
type input "kirchboitzen"
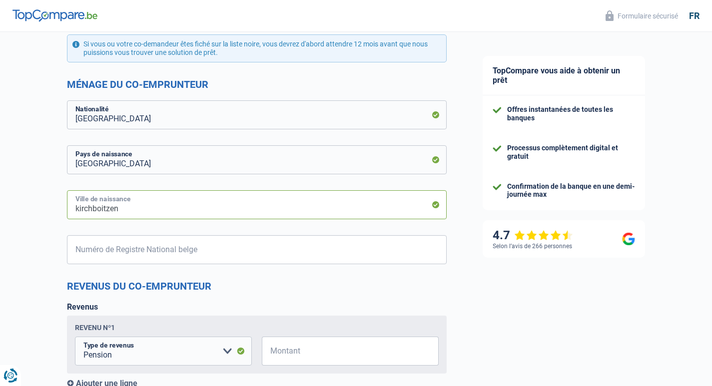
scroll to position [600, 0]
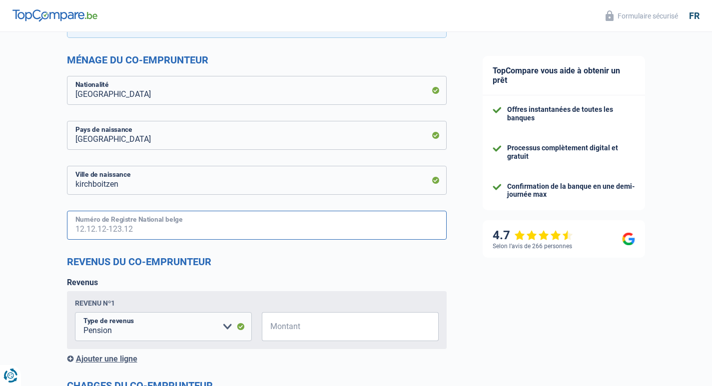
click at [98, 229] on input "Numéro de Registre National belge" at bounding box center [257, 225] width 380 height 29
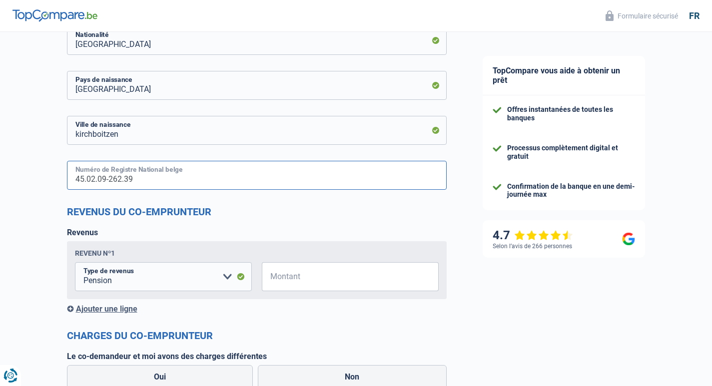
scroll to position [700, 0]
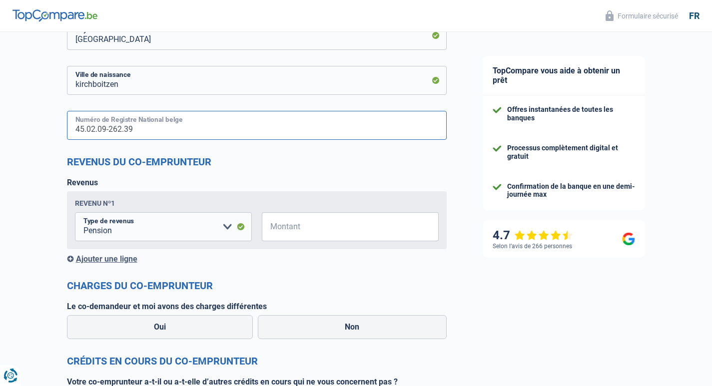
type input "45.02.09-262.39"
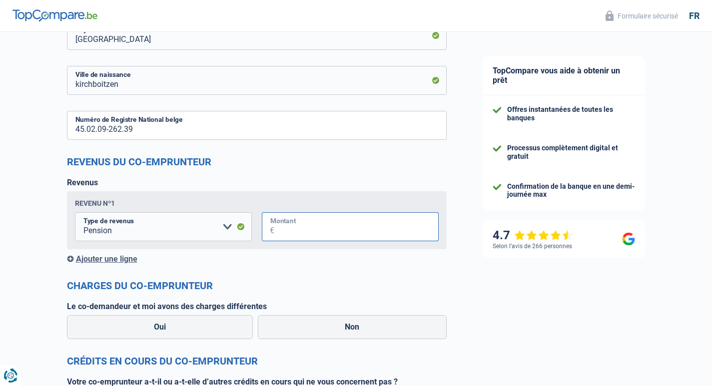
click at [298, 227] on input "Montant" at bounding box center [356, 226] width 164 height 29
type input "2"
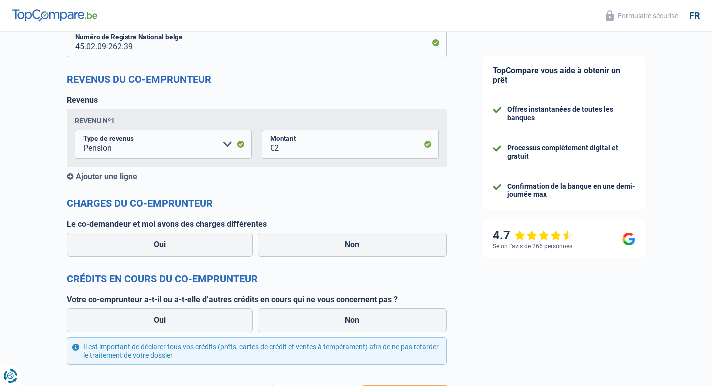
scroll to position [800, 0]
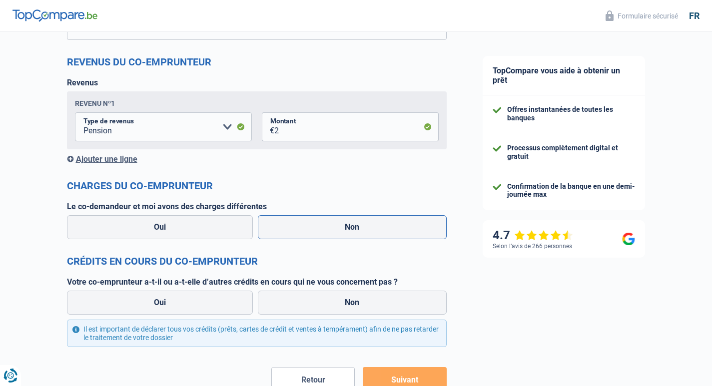
click at [357, 225] on label "Non" at bounding box center [352, 227] width 189 height 24
click at [357, 225] on input "Non" at bounding box center [352, 227] width 189 height 24
radio input "true"
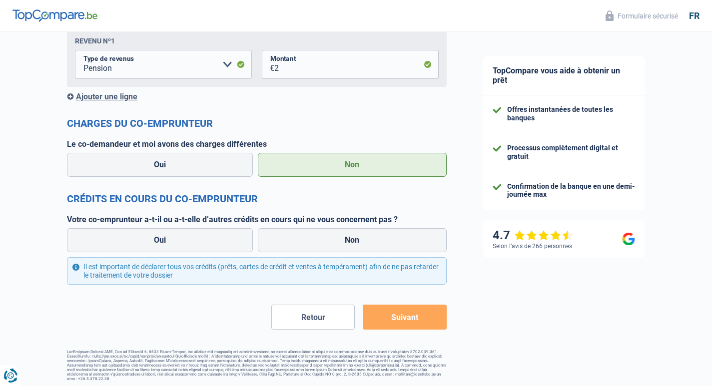
scroll to position [865, 0]
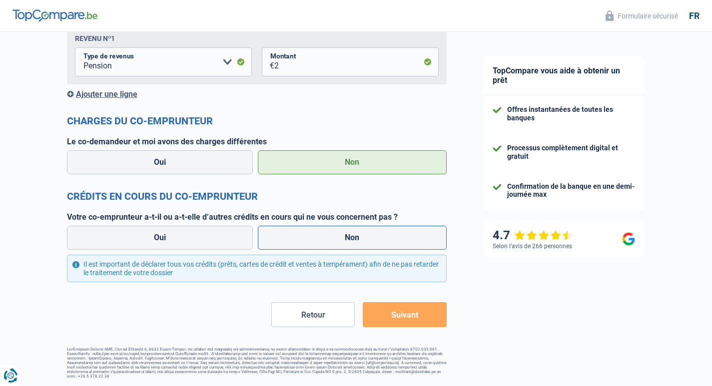
click at [345, 235] on label "Non" at bounding box center [352, 238] width 189 height 24
click at [345, 235] on input "Non" at bounding box center [352, 238] width 189 height 24
radio input "true"
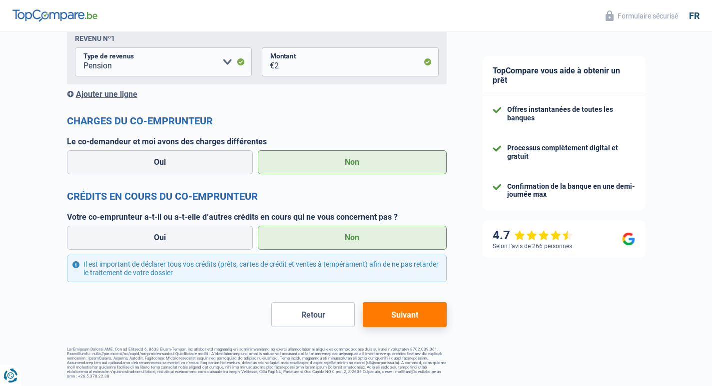
click at [433, 313] on button "Suivant" at bounding box center [404, 314] width 83 height 25
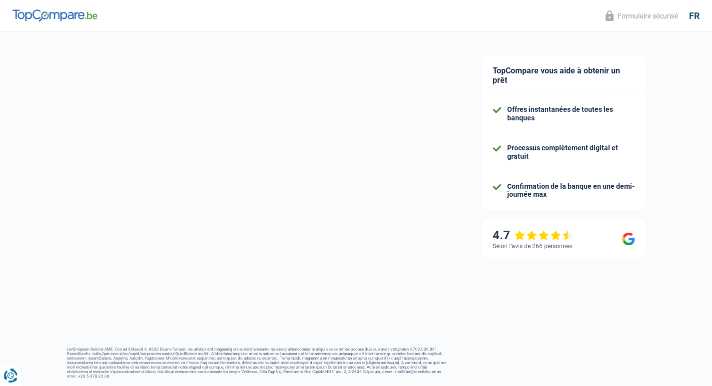
select select "refinancing"
select select "24"
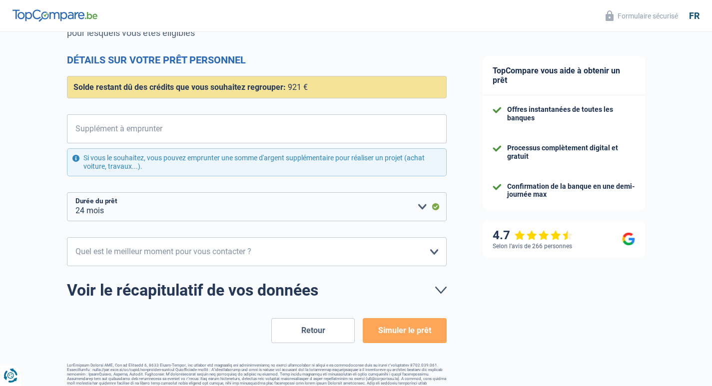
scroll to position [135, 0]
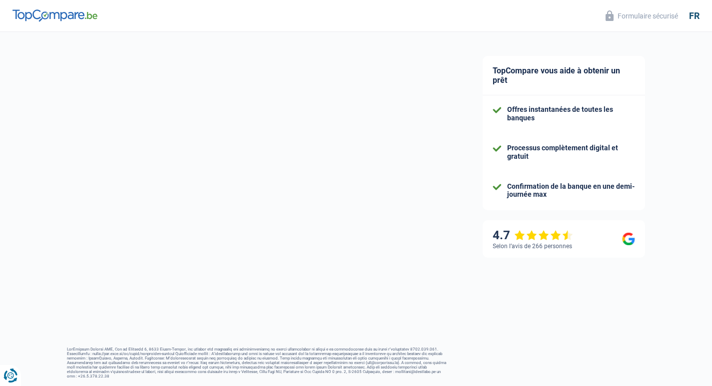
select select "retired"
select select "BE"
select select "pension"
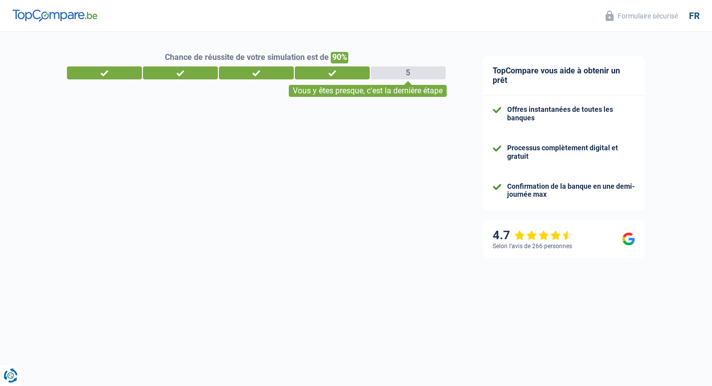
select select "pension"
select select "personalSale"
select select "24"
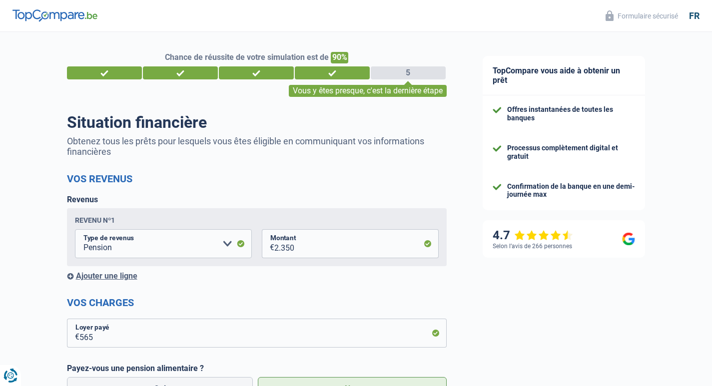
select select "married"
select select "rents"
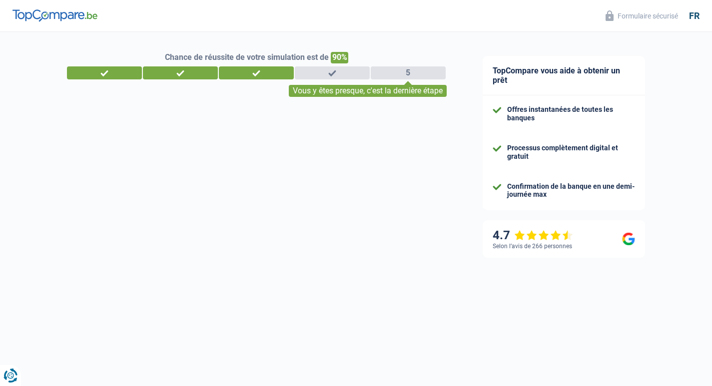
select select "retired"
select select "BE"
select select "32"
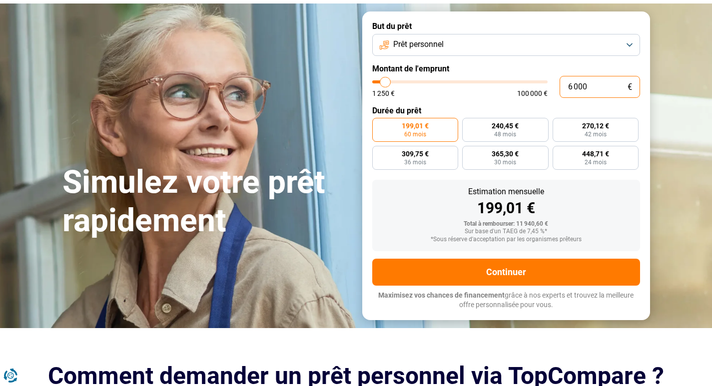
click at [608, 91] on input "6 000" at bounding box center [600, 87] width 80 height 22
type input "10 001"
type input "10000"
radio input "true"
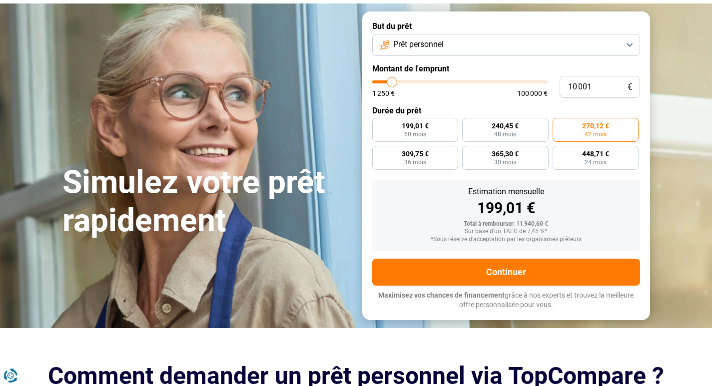
click at [628, 47] on button "Prêt personnel" at bounding box center [506, 45] width 268 height 22
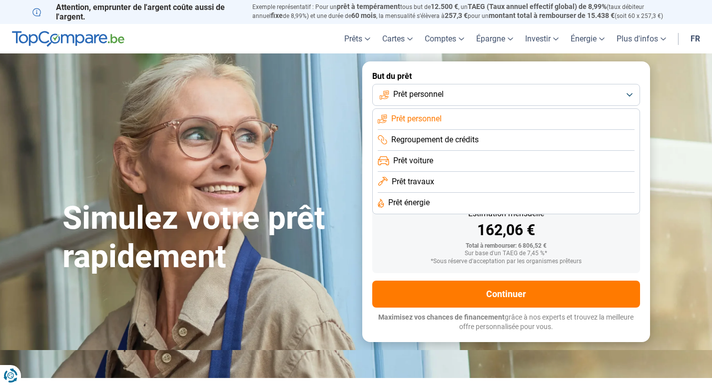
click at [410, 119] on span "Prêt personnel" at bounding box center [416, 118] width 50 height 11
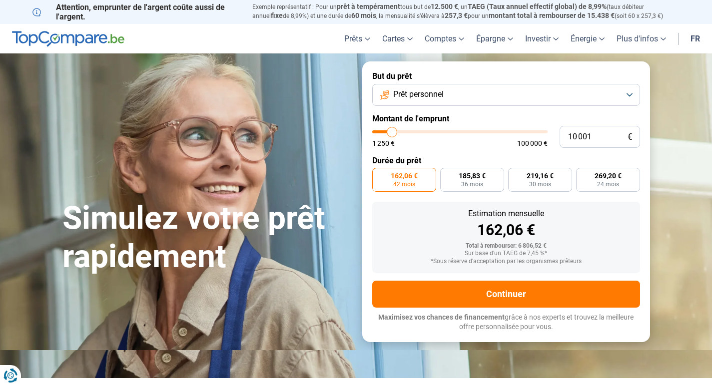
type input "9 500"
type input "9500"
type input "9 000"
type input "9000"
type input "8 750"
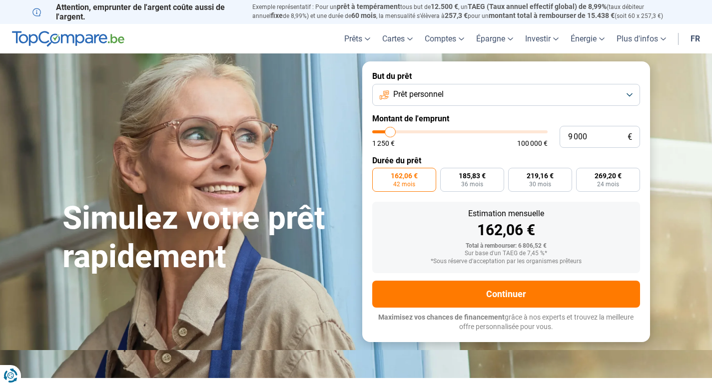
type input "8750"
type input "8 250"
type input "8250"
type input "8 000"
type input "8000"
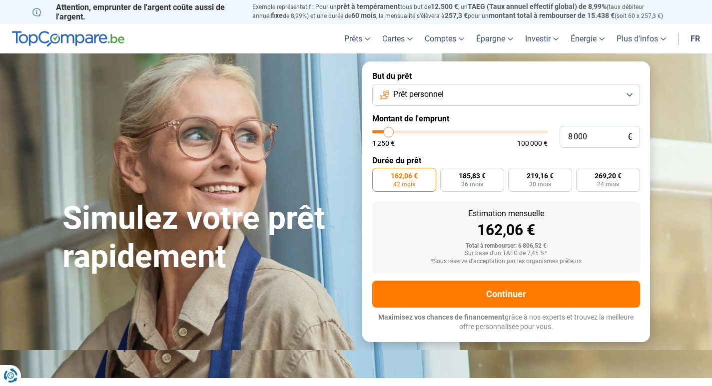
type input "7 500"
type input "7500"
type input "7 250"
type input "7250"
type input "7 000"
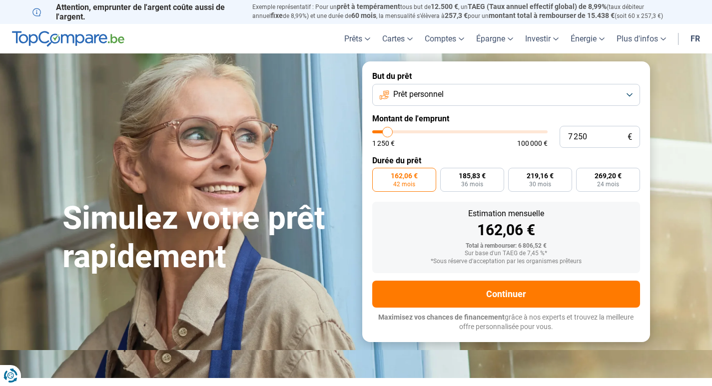
type input "7000"
type input "6 750"
type input "6750"
type input "5 750"
type input "5750"
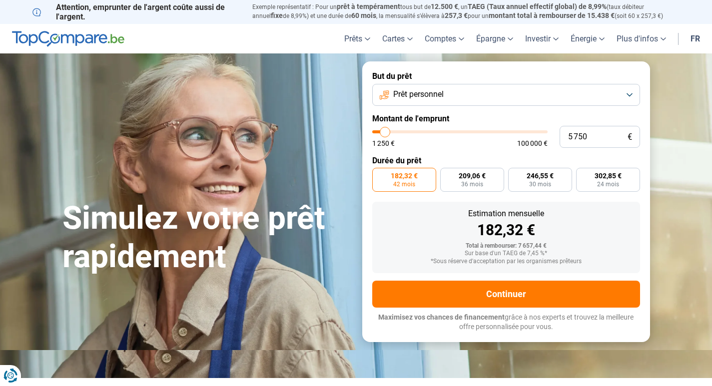
type input "6 000"
type input "6000"
type input "6 500"
type input "6500"
type input "6 000"
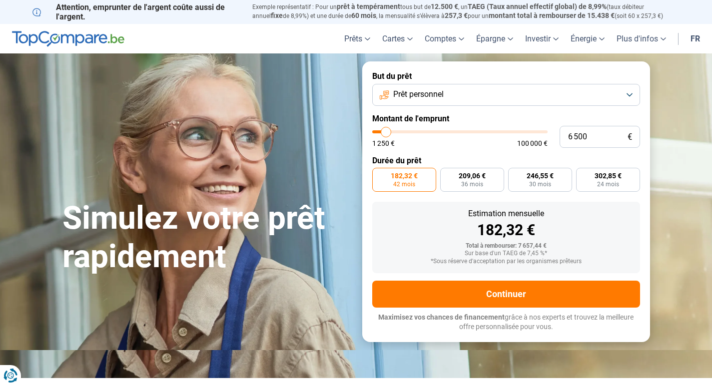
type input "6000"
type input "5 750"
type input "5750"
type input "5 500"
type input "5500"
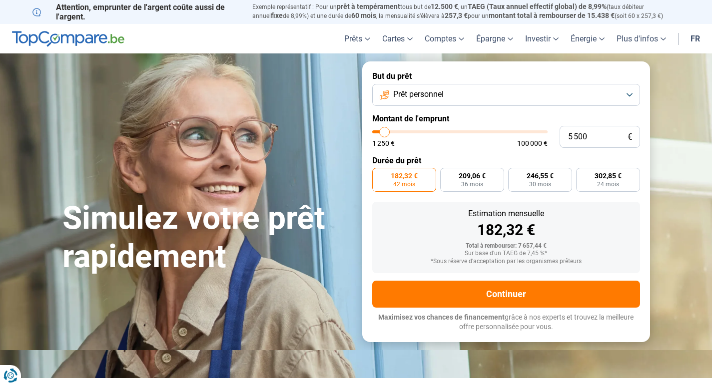
type input "5 750"
type input "5750"
type input "6 500"
type input "6500"
type input "6 750"
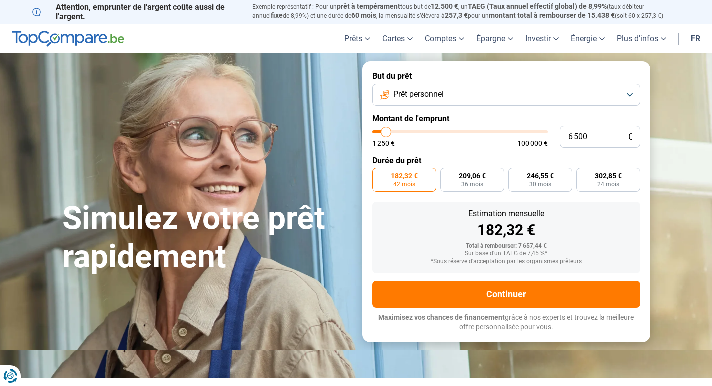
type input "6750"
type input "6 500"
type input "6500"
type input "6 000"
type input "6000"
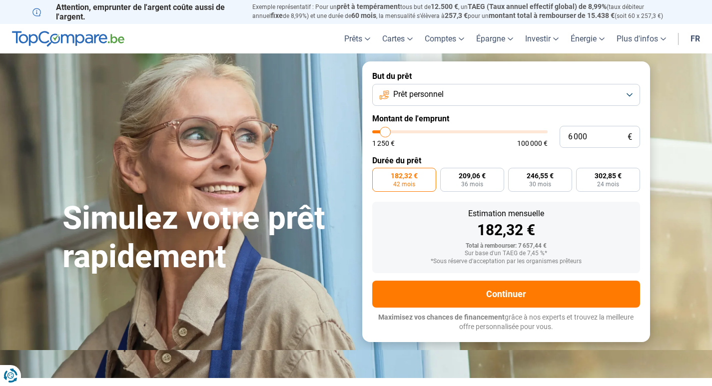
click at [386, 131] on input "range" at bounding box center [459, 131] width 175 height 3
click at [420, 243] on div "Total à rembourser: 6 806,52 €" at bounding box center [506, 246] width 252 height 7
click at [404, 180] on label "162,06 € 42 mois" at bounding box center [404, 180] width 64 height 24
click at [379, 174] on input "162,06 € 42 mois" at bounding box center [375, 171] width 6 height 6
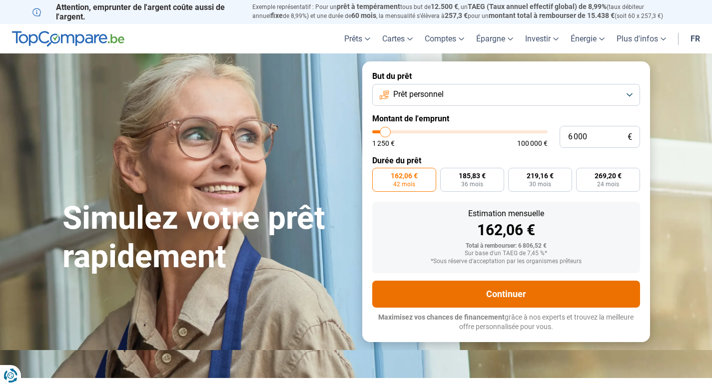
click at [512, 294] on button "Continuer" at bounding box center [506, 294] width 268 height 27
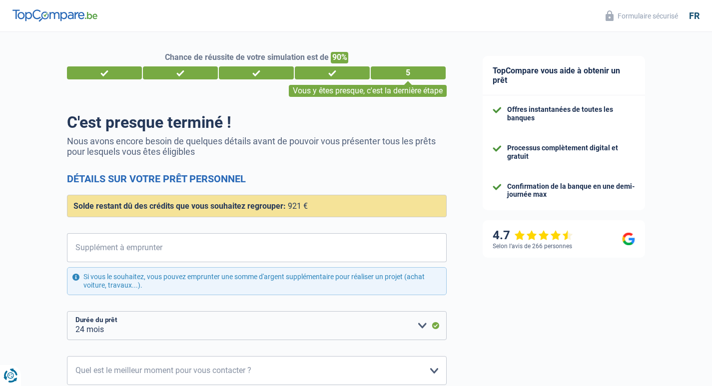
select select "refinancing"
select select "24"
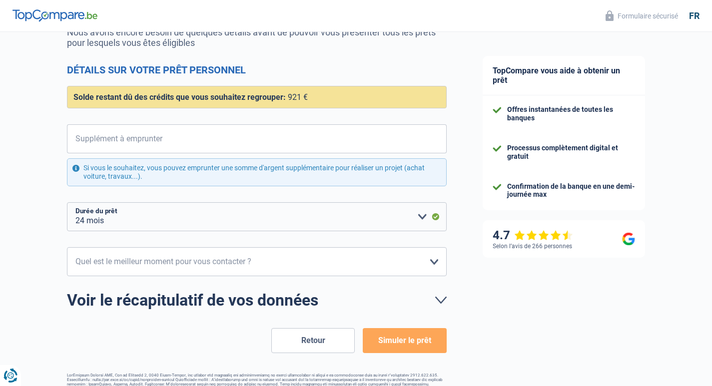
scroll to position [135, 0]
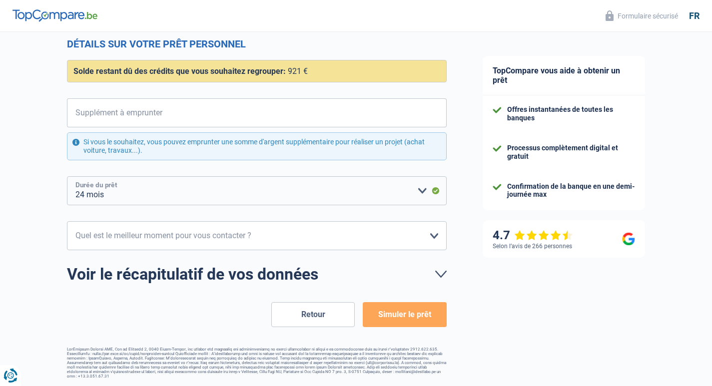
click at [421, 191] on select "12 mois 18 mois 24 mois Veuillez sélectionner une option" at bounding box center [257, 190] width 380 height 29
click at [432, 241] on select "10h-12h 12h-14h 14h-16h 16h-18h Veuillez sélectionner une option" at bounding box center [257, 235] width 380 height 29
select select "10-12"
click at [67, 222] on select "10h-12h 12h-14h 14h-16h 16h-18h Veuillez sélectionner une option" at bounding box center [257, 235] width 380 height 29
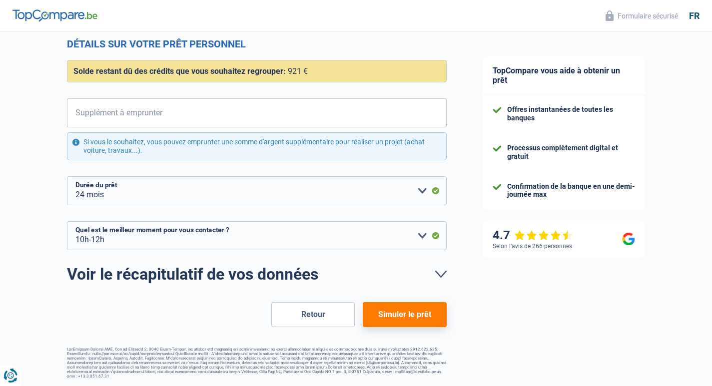
click at [400, 311] on button "Simuler le prêt" at bounding box center [404, 314] width 83 height 25
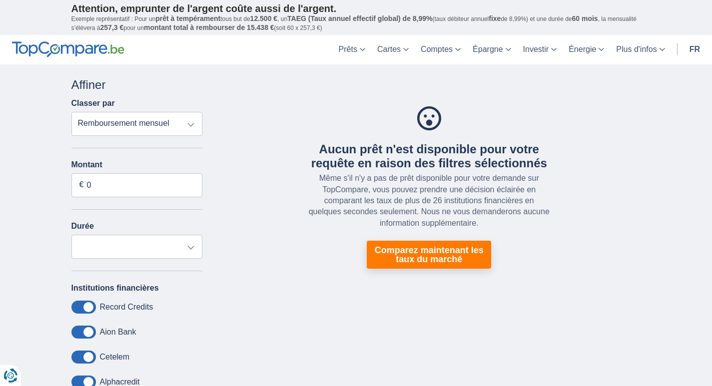
select select
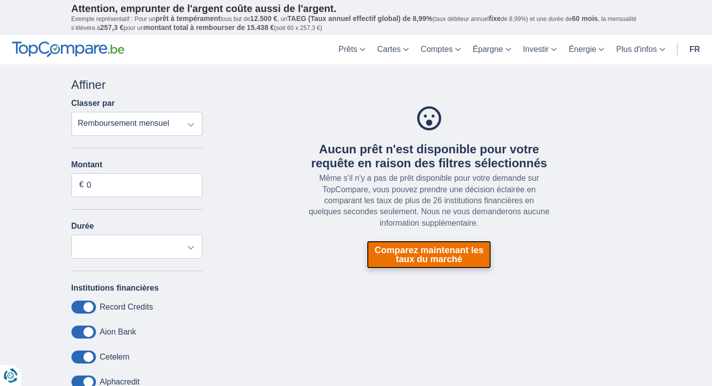
click at [425, 251] on link "Comparez maintenant les taux du marché" at bounding box center [429, 255] width 124 height 28
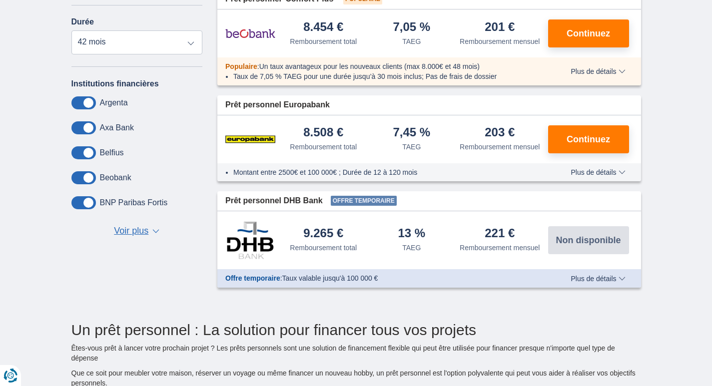
scroll to position [300, 0]
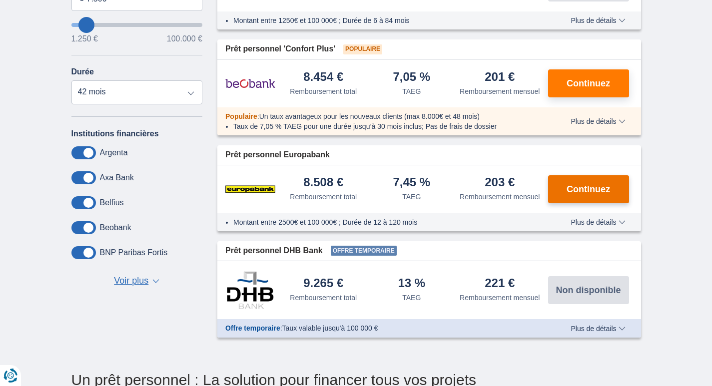
click at [597, 193] on span "Continuez" at bounding box center [588, 189] width 43 height 9
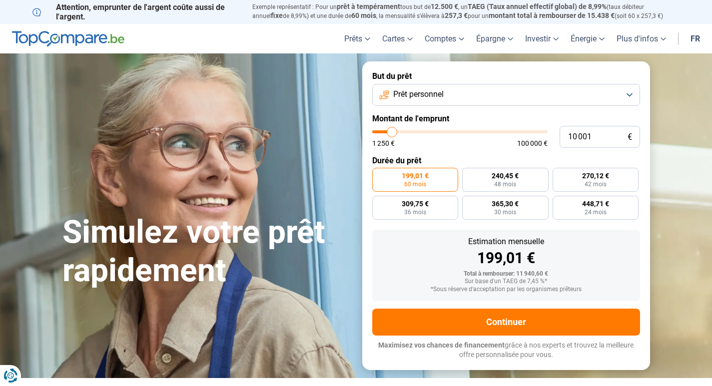
type input "11 250"
type input "11250"
type input "11 500"
type input "11500"
type input "11 750"
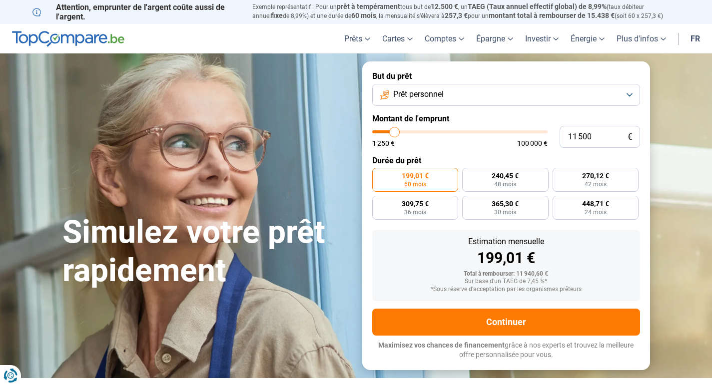
type input "11750"
type input "12 500"
type input "12500"
type input "12 750"
type input "12750"
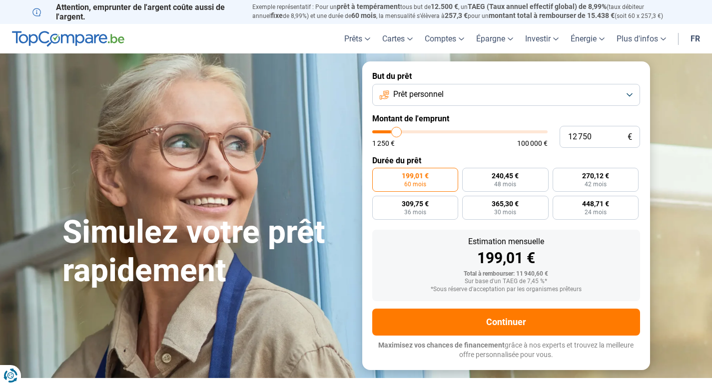
type input "13 000"
type input "13000"
type input "13 500"
type input "13500"
type input "14 000"
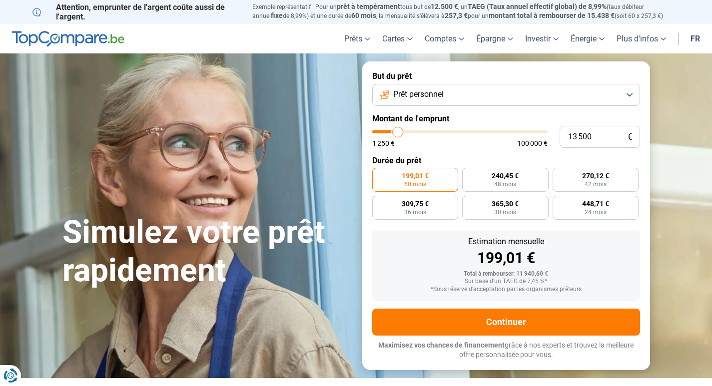
type input "14000"
type input "14 750"
type input "14750"
type input "15 000"
type input "15000"
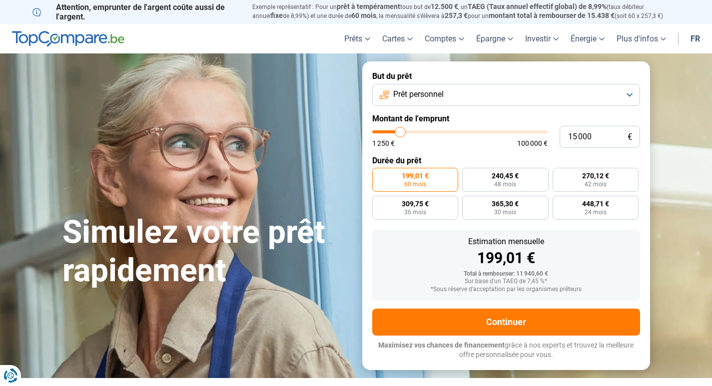
type input "15 750"
type input "15750"
type input "16 250"
type input "16250"
type input "17 000"
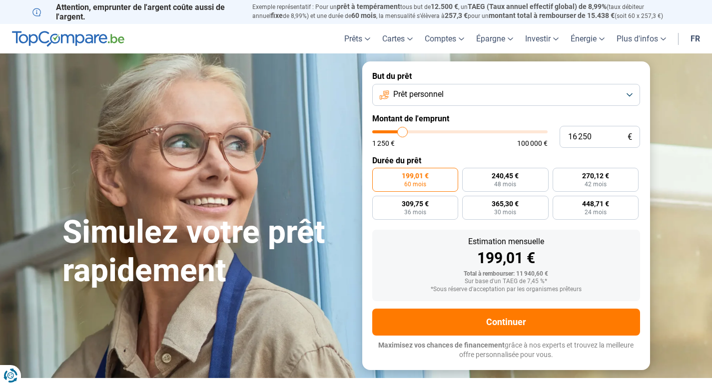
type input "17000"
type input "17 250"
type input "17250"
type input "17 500"
type input "17500"
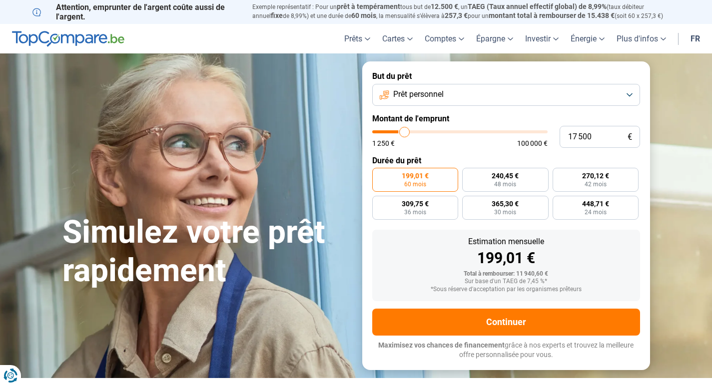
type input "17 750"
type input "17750"
type input "18 000"
type input "18000"
type input "18 750"
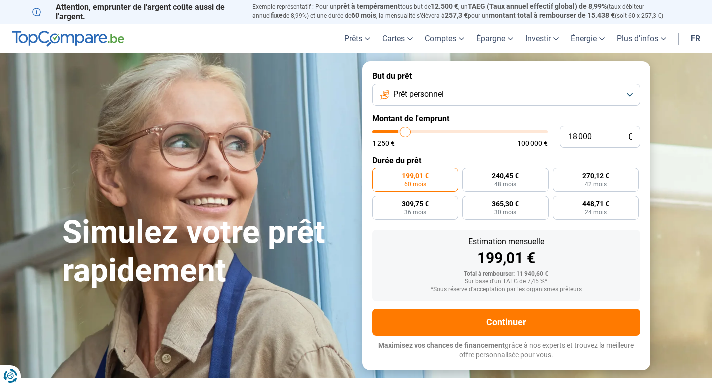
type input "18750"
type input "19 250"
type input "19250"
type input "19 750"
type input "19750"
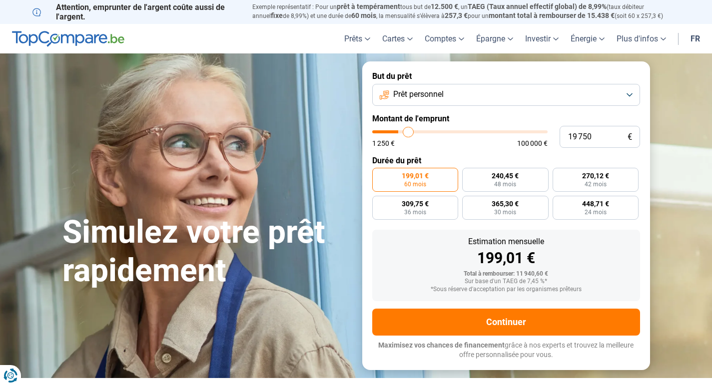
type input "20 000"
type input "20000"
type input "19 750"
type input "19750"
type input "19 250"
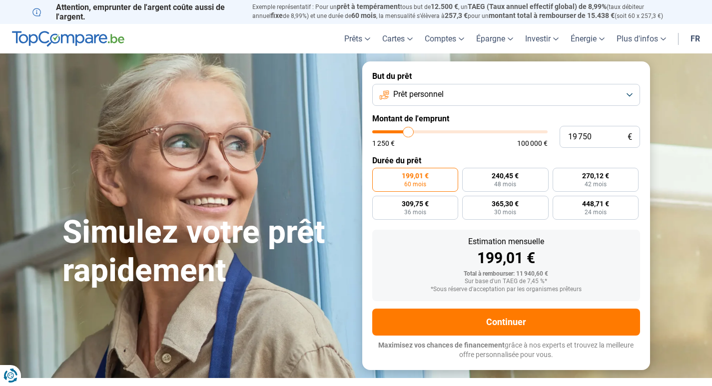
type input "19250"
type input "19 000"
type input "19000"
type input "18 500"
type input "18500"
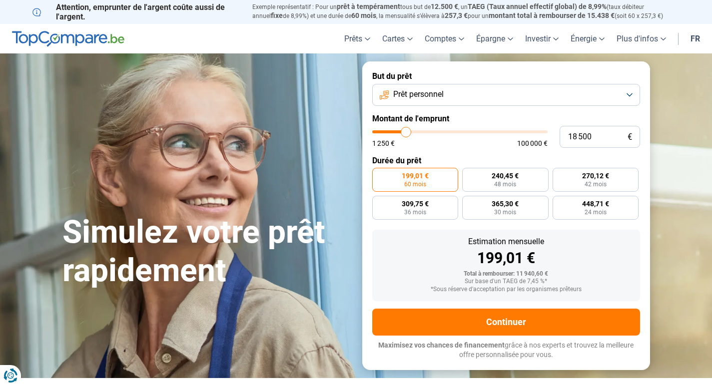
type input "18 000"
type input "18000"
type input "17 000"
type input "17000"
type input "16 500"
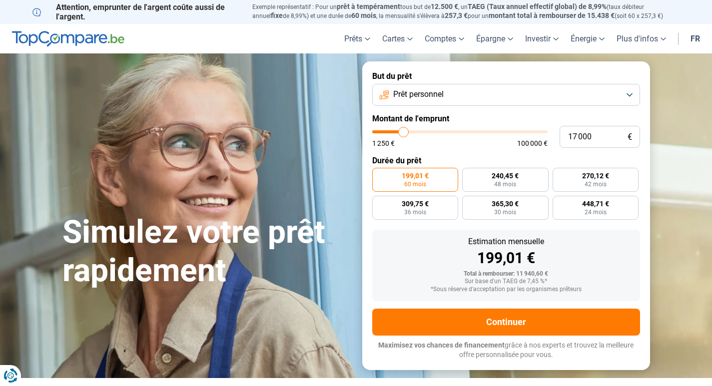
type input "16500"
type input "15 750"
type input "15750"
type input "15 500"
type input "15500"
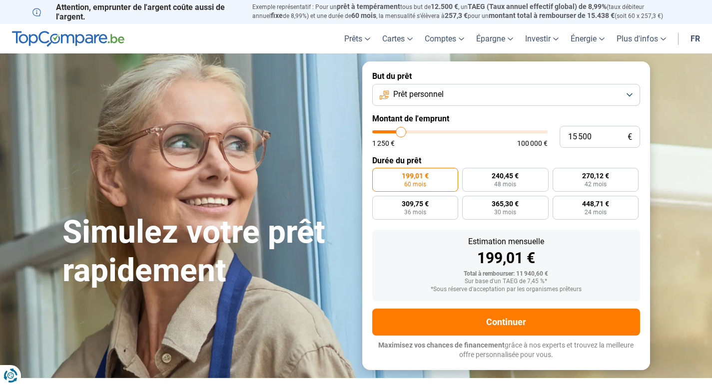
type input "14 250"
type input "14250"
type input "13 500"
type input "13500"
type input "12 500"
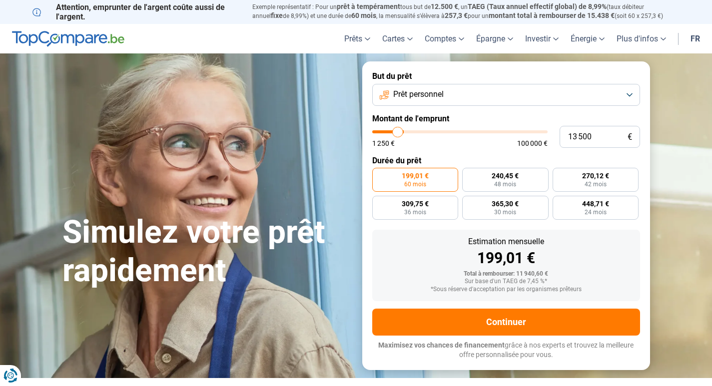
type input "12500"
type input "11 500"
type input "11500"
type input "9 750"
type input "9750"
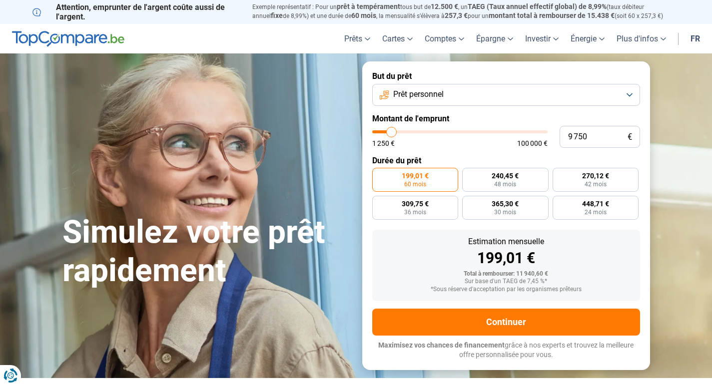
type input "8 750"
type input "8750"
type input "8 250"
type input "8250"
type input "7 500"
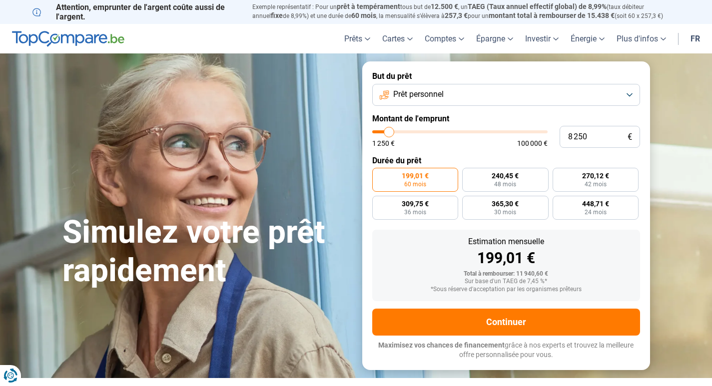
type input "7500"
type input "7 250"
type input "7250"
type input "6 750"
type input "6750"
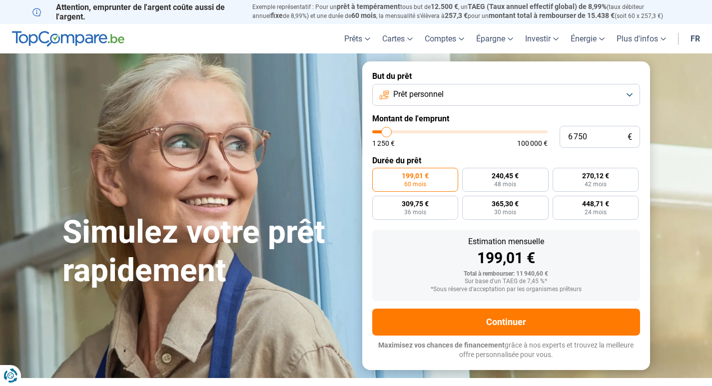
type input "6 500"
type input "6500"
type input "6 000"
type input "6000"
type input "5 750"
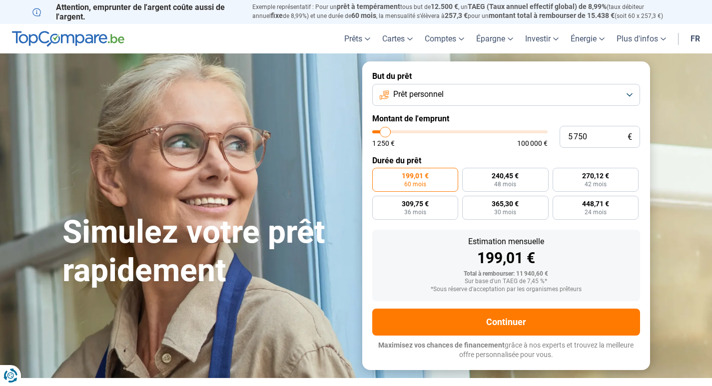
type input "5750"
type input "5 500"
type input "5500"
type input "5 250"
type input "5250"
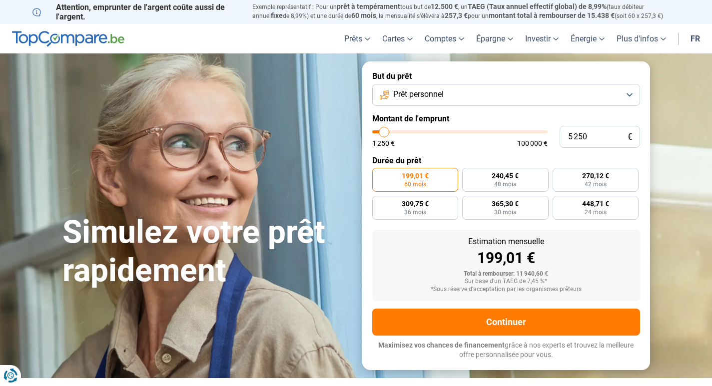
type input "5 500"
type input "5500"
type input "5 750"
type input "5750"
type input "6 000"
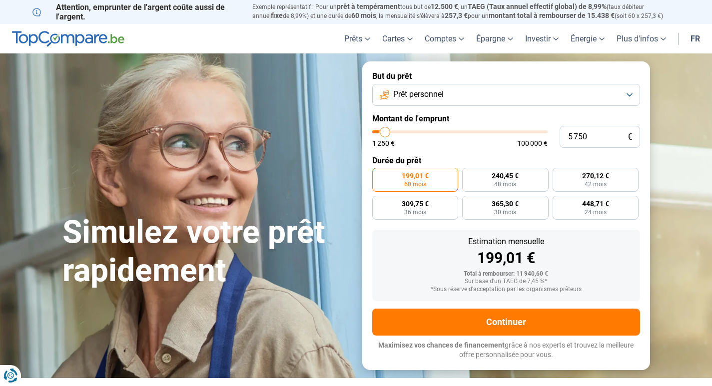
type input "6000"
type input "6 500"
type input "6500"
type input "6 000"
type input "6000"
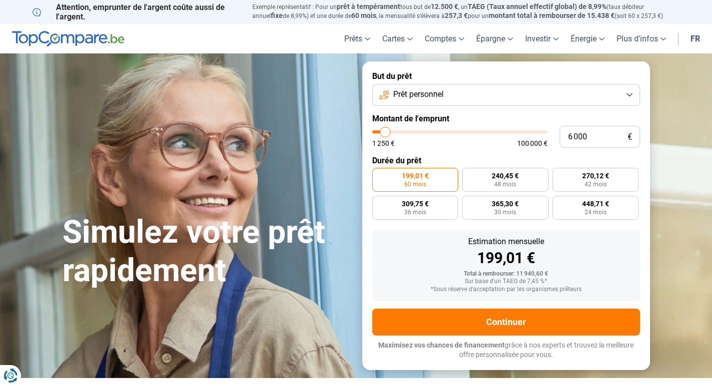
type input "5 750"
type input "5750"
type input "5 500"
type input "5500"
type input "5 250"
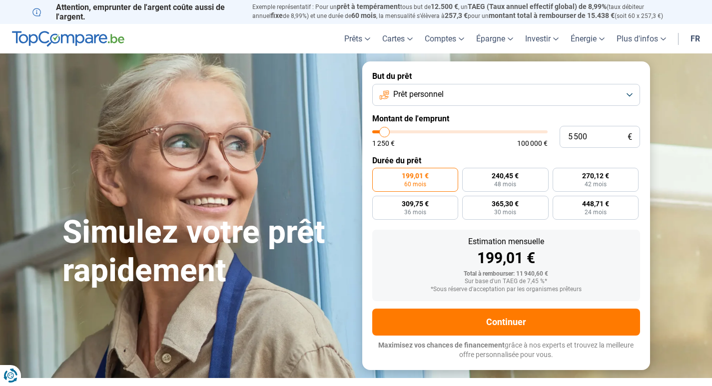
type input "5250"
type input "5 500"
type input "5500"
type input "5 750"
type input "5750"
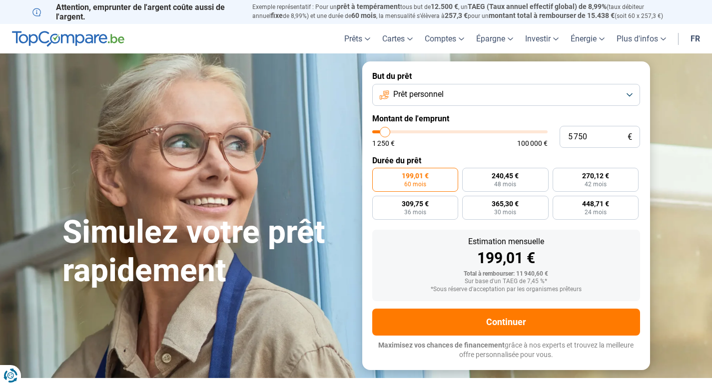
type input "6 000"
drag, startPoint x: 393, startPoint y: 129, endPoint x: 386, endPoint y: 131, distance: 7.6
type input "6000"
click at [386, 131] on input "range" at bounding box center [459, 131] width 175 height 3
radio input "true"
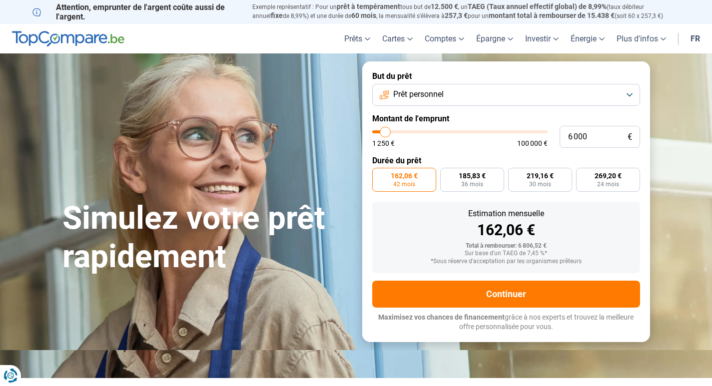
click at [513, 274] on form "But du prêt Prêt personnel Montant de l'emprunt 6 000 € 1 250 € 100 000 € Durée…" at bounding box center [506, 201] width 288 height 280
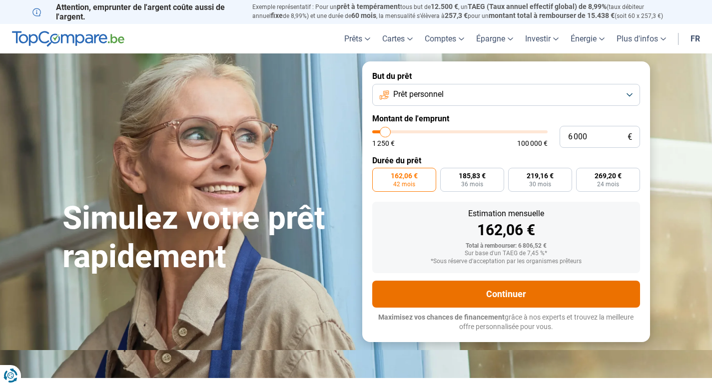
click at [511, 288] on button "Continuer" at bounding box center [506, 294] width 268 height 27
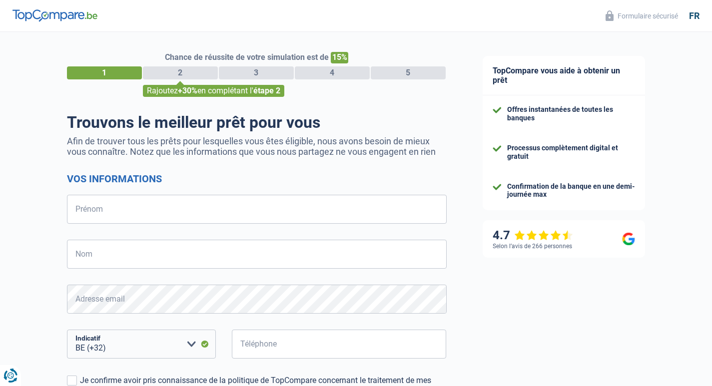
select select "32"
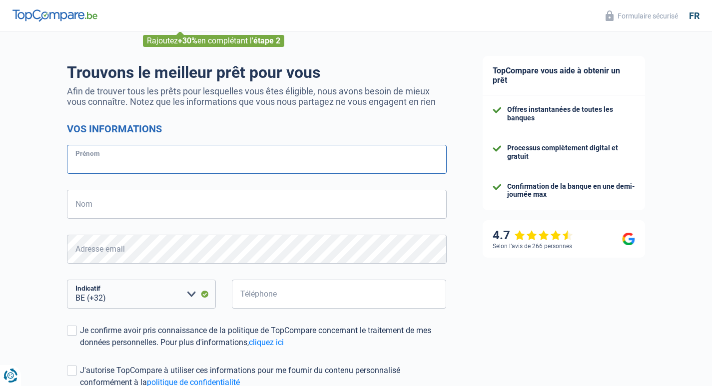
click at [89, 161] on input "Prénom" at bounding box center [257, 159] width 380 height 29
type input "[PERSON_NAME]"
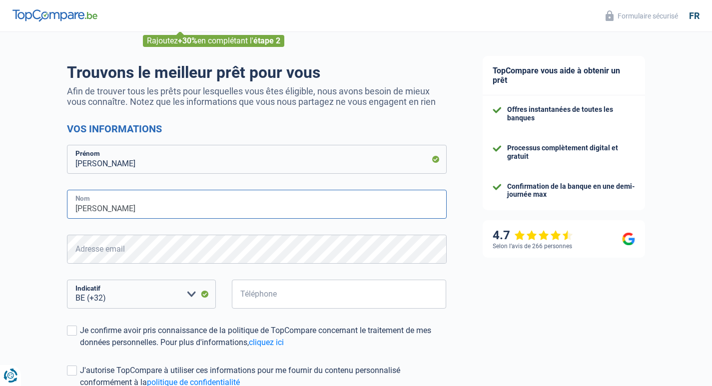
type input "[PERSON_NAME]"
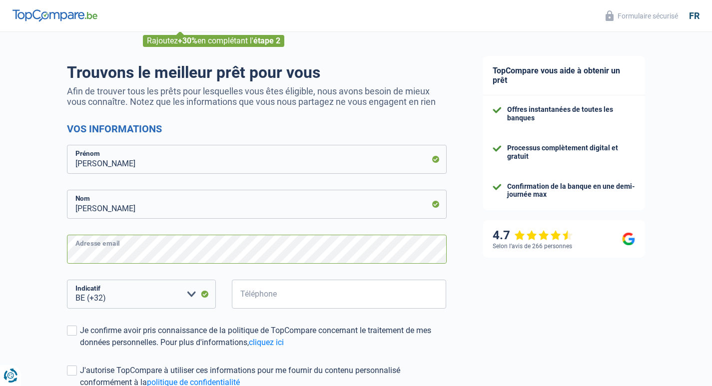
scroll to position [150, 0]
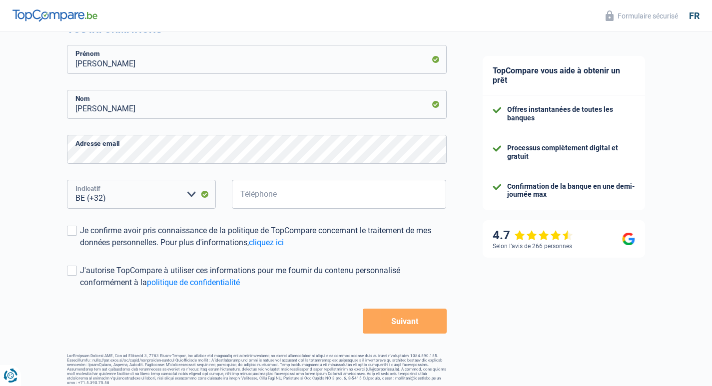
click at [123, 186] on select "BE (+32) LU (+352) Veuillez sélectionner une option" at bounding box center [141, 194] width 149 height 29
click at [117, 197] on select "BE (+32) LU (+352) Veuillez sélectionner une option" at bounding box center [141, 194] width 149 height 29
click at [302, 197] on input "Téléphone" at bounding box center [339, 194] width 215 height 29
type input "0496569478"
click at [71, 231] on span at bounding box center [72, 231] width 10 height 10
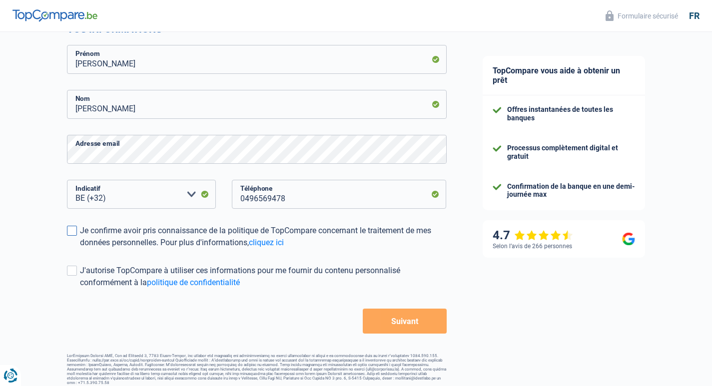
click at [80, 249] on input "Je confirme avoir pris connaissance de la politique de TopCompare concernant le…" at bounding box center [80, 249] width 0 height 0
click at [73, 274] on span at bounding box center [72, 271] width 10 height 10
click at [80, 289] on input "J'autorise TopCompare à utiliser ces informations pour me fournir du contenu pe…" at bounding box center [80, 289] width 0 height 0
